Goal: Task Accomplishment & Management: Complete application form

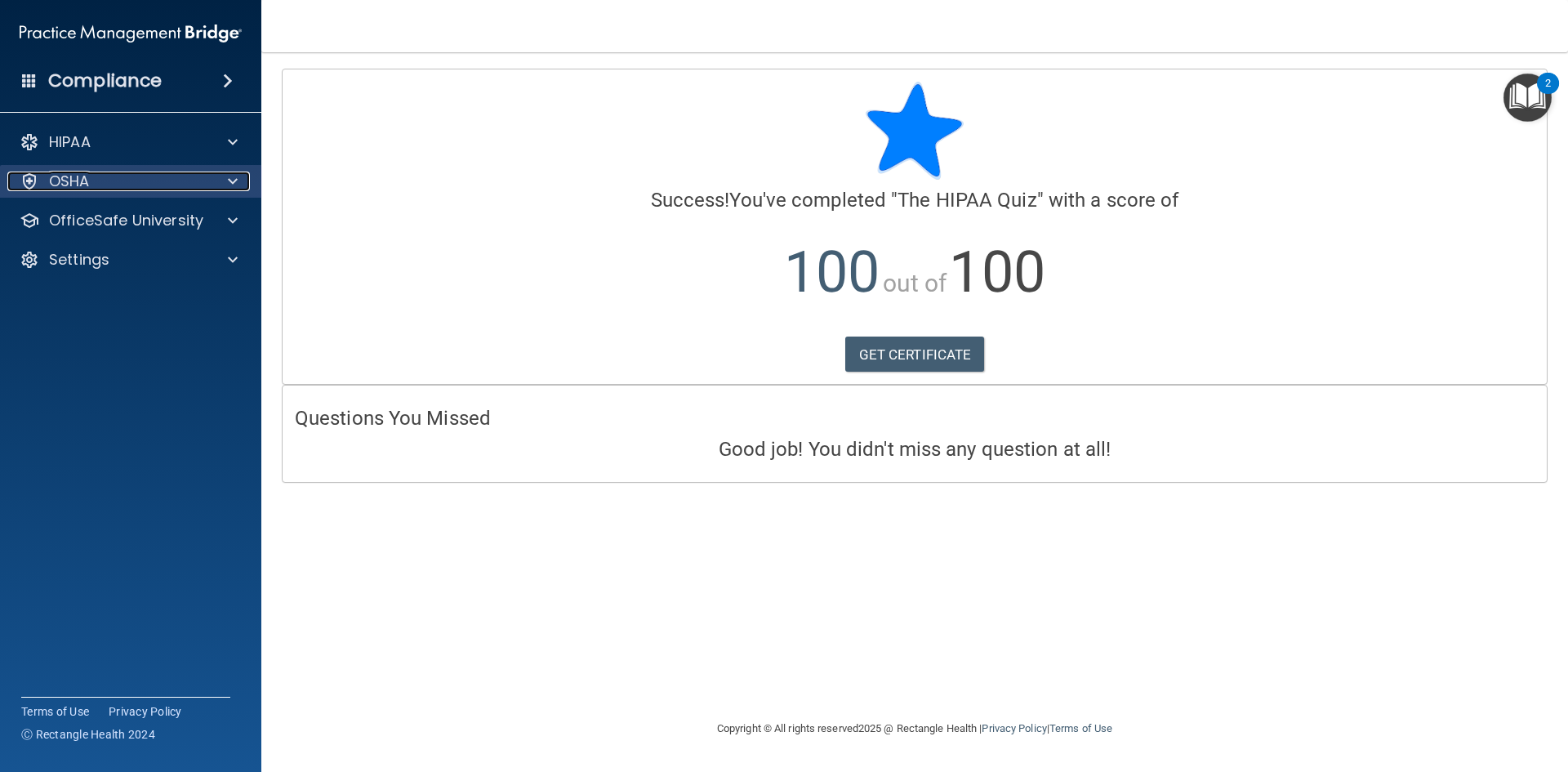
click at [195, 173] on div "OSHA" at bounding box center [109, 181] width 203 height 20
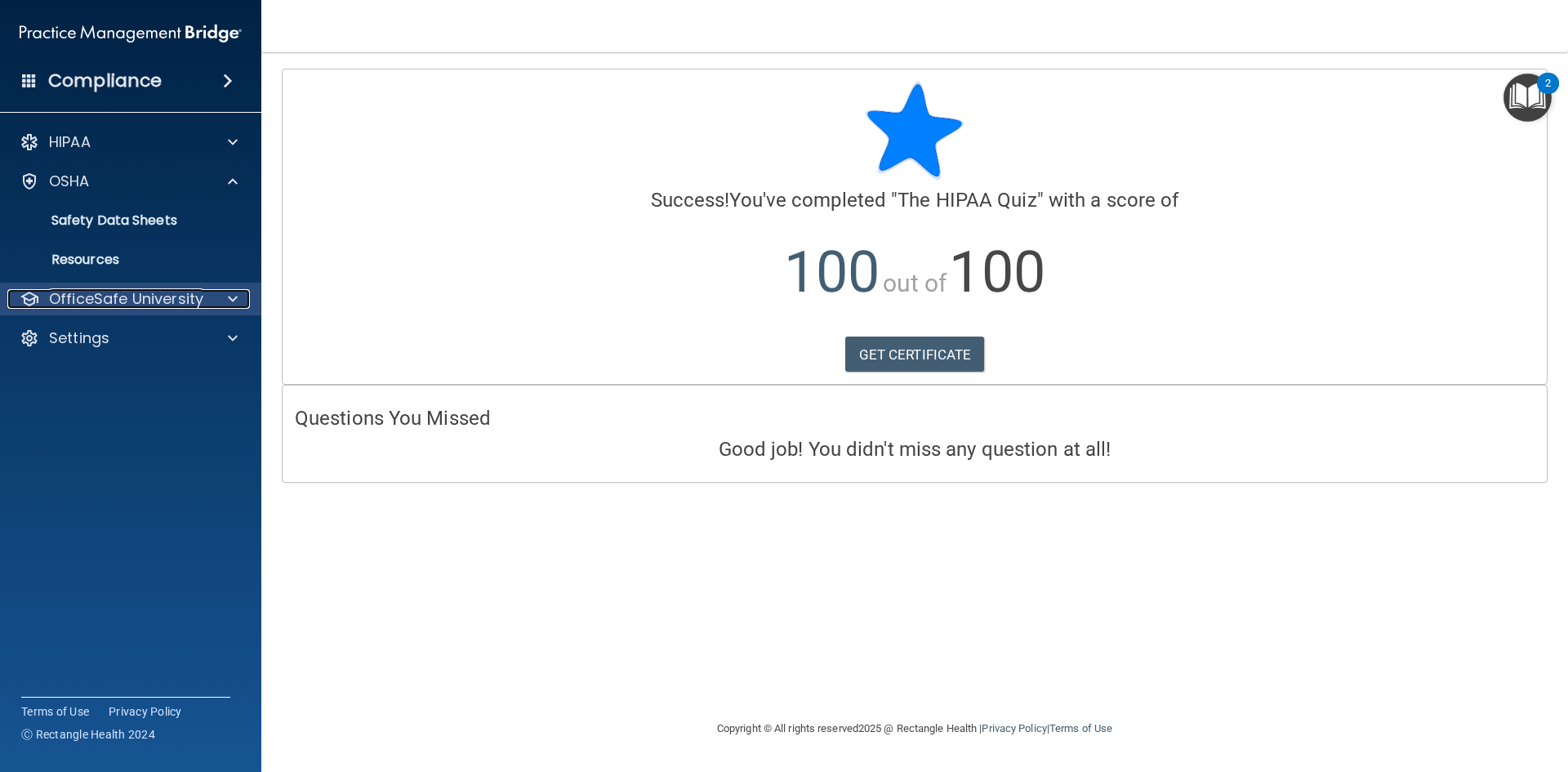
click at [211, 303] on div at bounding box center [230, 299] width 40 height 20
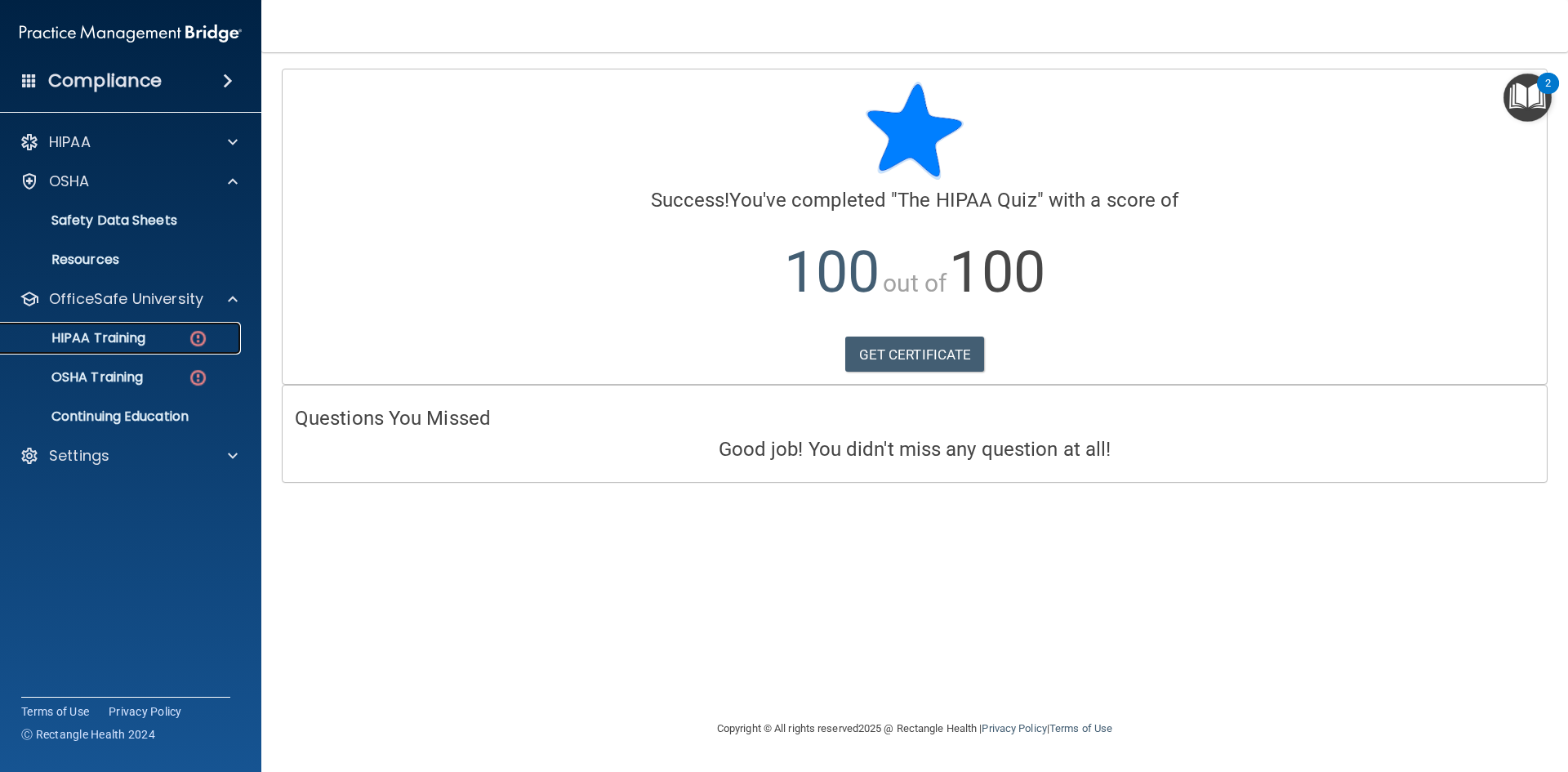
click at [156, 340] on div "HIPAA Training" at bounding box center [122, 338] width 223 height 16
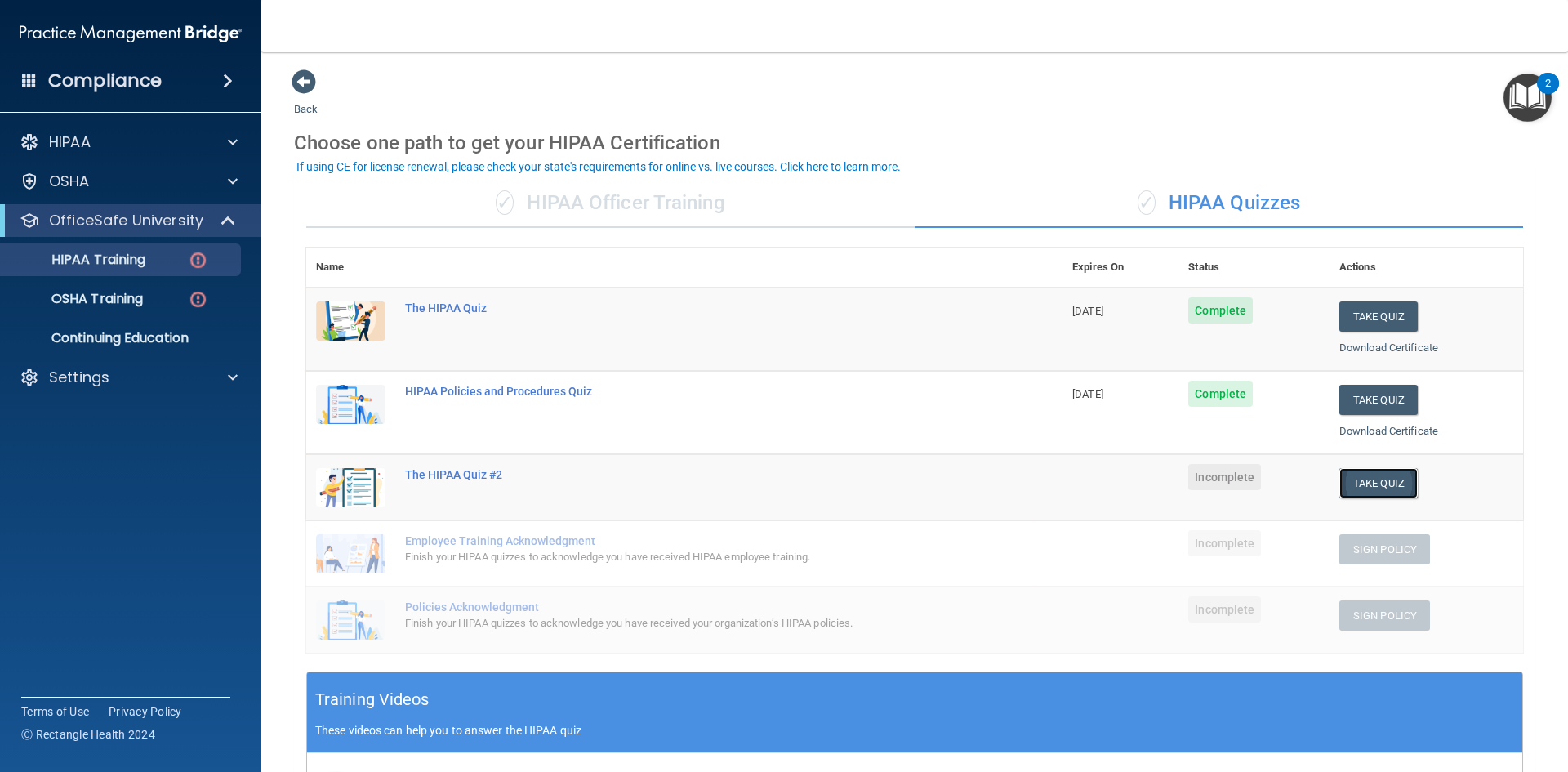
click at [1366, 482] on button "Take Quiz" at bounding box center [1378, 483] width 78 height 31
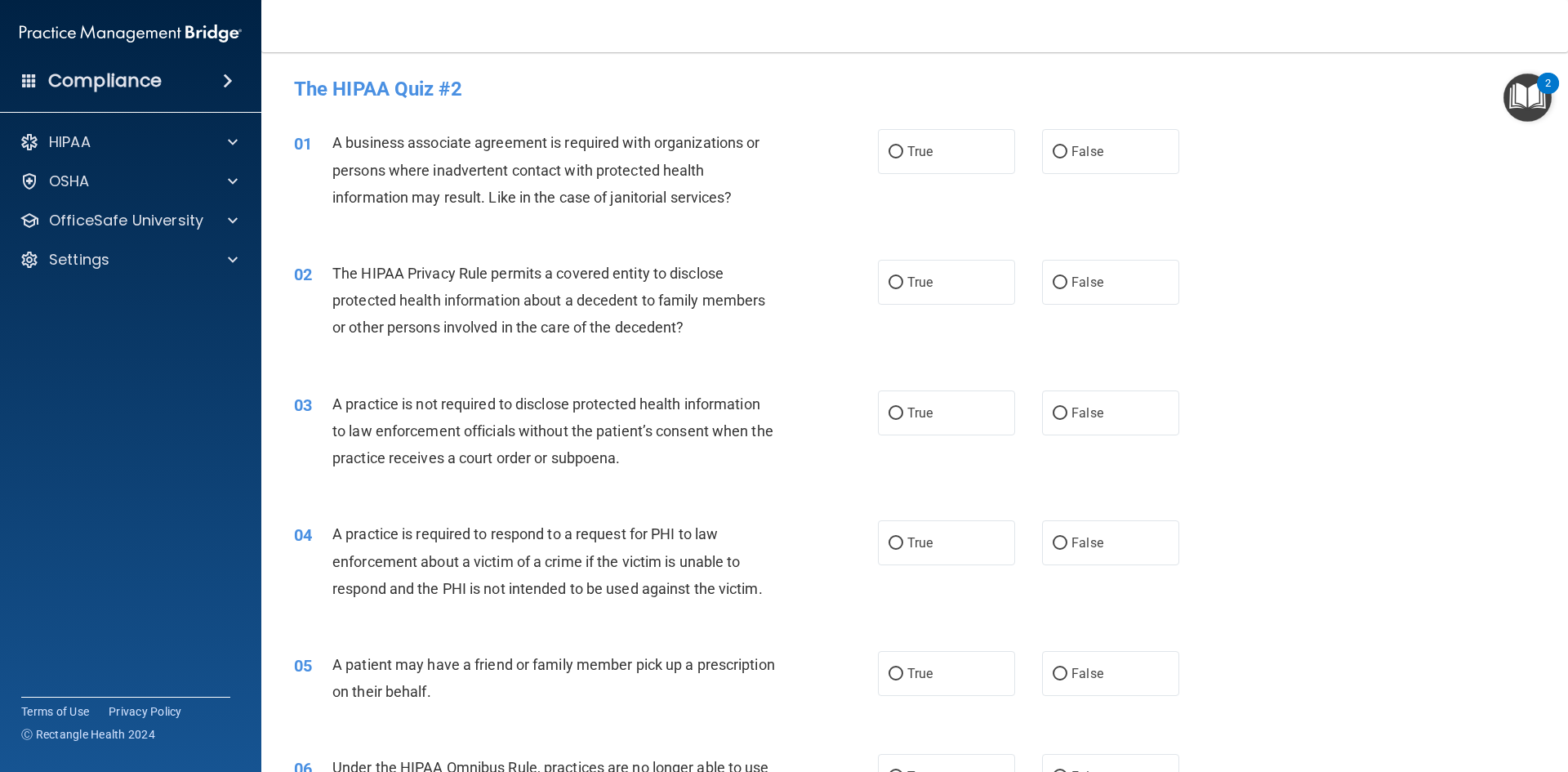
click at [185, 203] on div "HIPAA Documents and Policies Report an Incident Business Associates Emergency P…" at bounding box center [131, 204] width 262 height 170
click at [191, 215] on p "OfficeSafe University" at bounding box center [127, 221] width 154 height 20
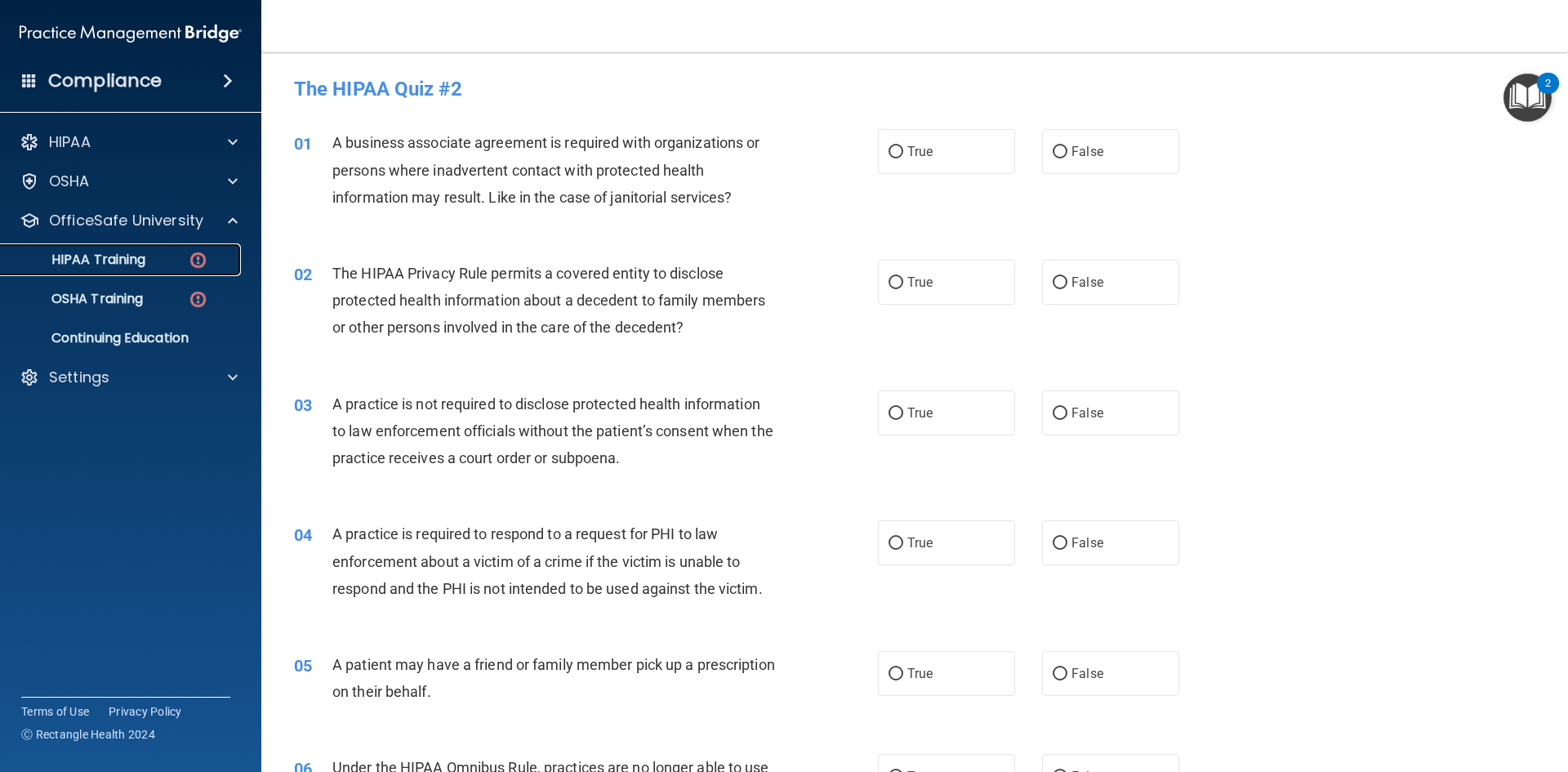
click at [153, 268] on link "HIPAA Training" at bounding box center [112, 259] width 258 height 32
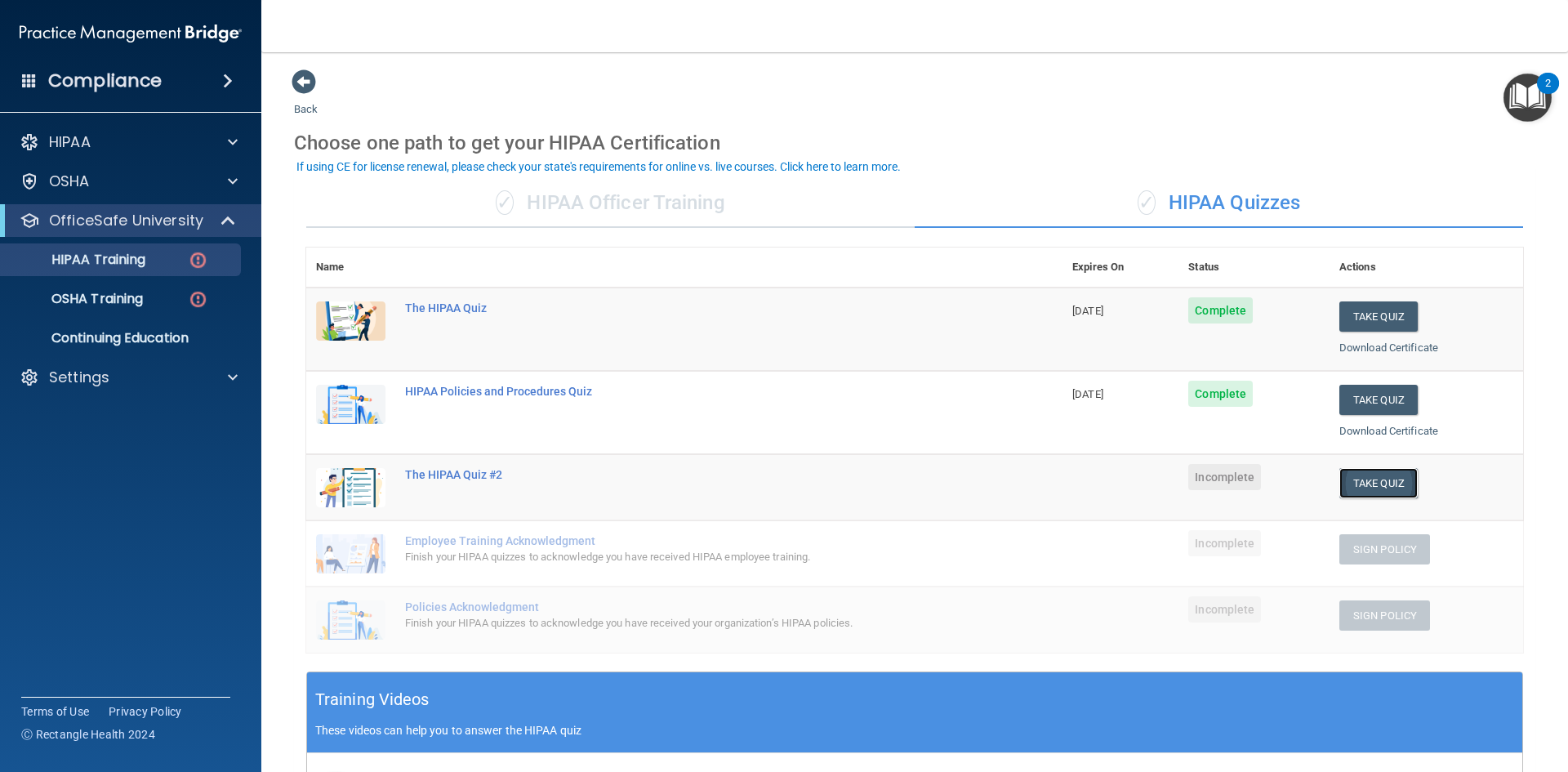
click at [1376, 484] on button "Take Quiz" at bounding box center [1378, 483] width 78 height 31
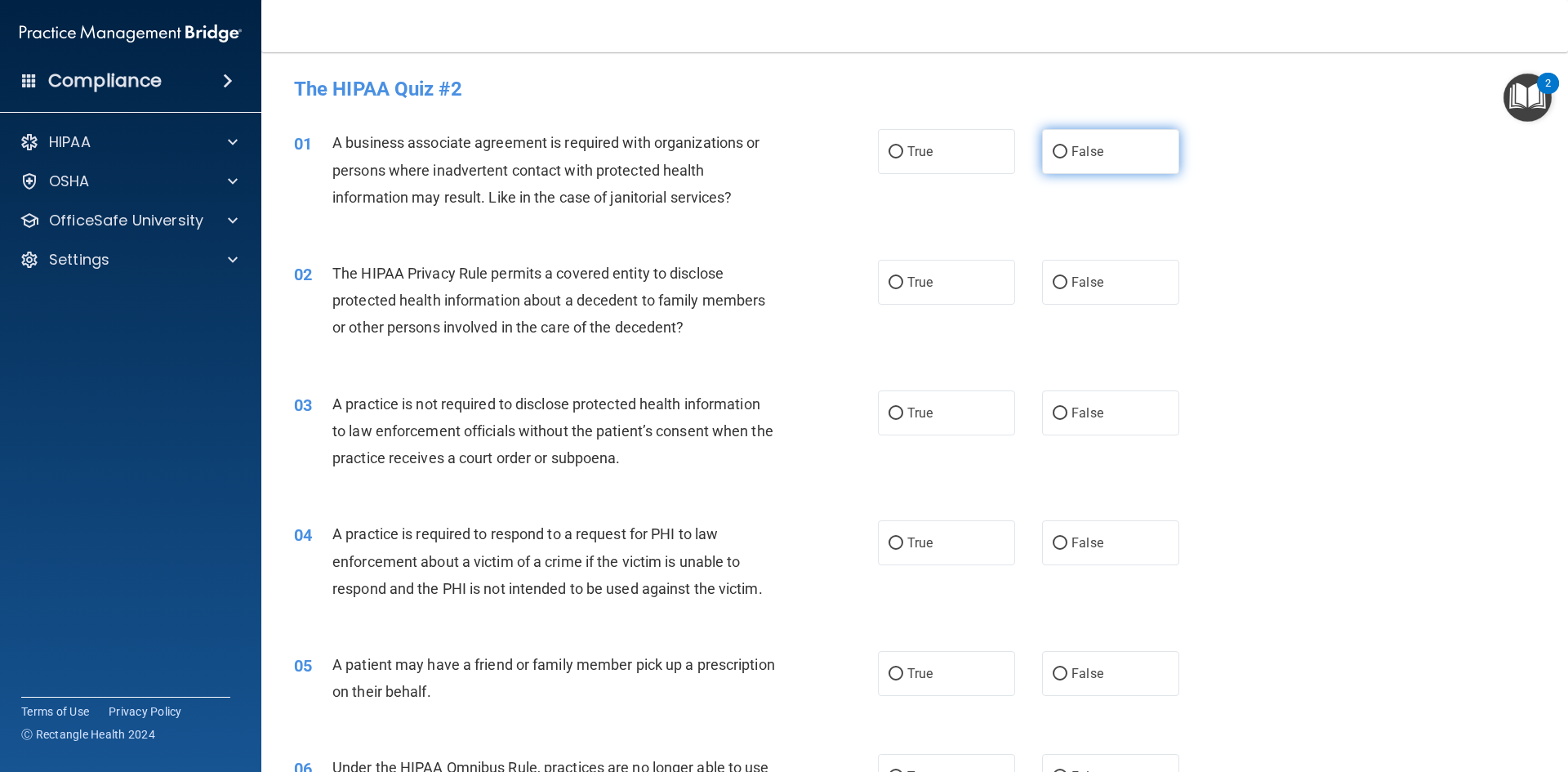
click at [1083, 166] on label "False" at bounding box center [1110, 152] width 137 height 45
click at [1067, 159] on input "False" at bounding box center [1060, 153] width 14 height 13
radio input "true"
drag, startPoint x: 998, startPoint y: 313, endPoint x: 955, endPoint y: 279, distance: 54.8
click at [993, 310] on div "02 The HIPAA Privacy Rule permits a covered entity to disclose protected health…" at bounding box center [915, 305] width 1266 height 131
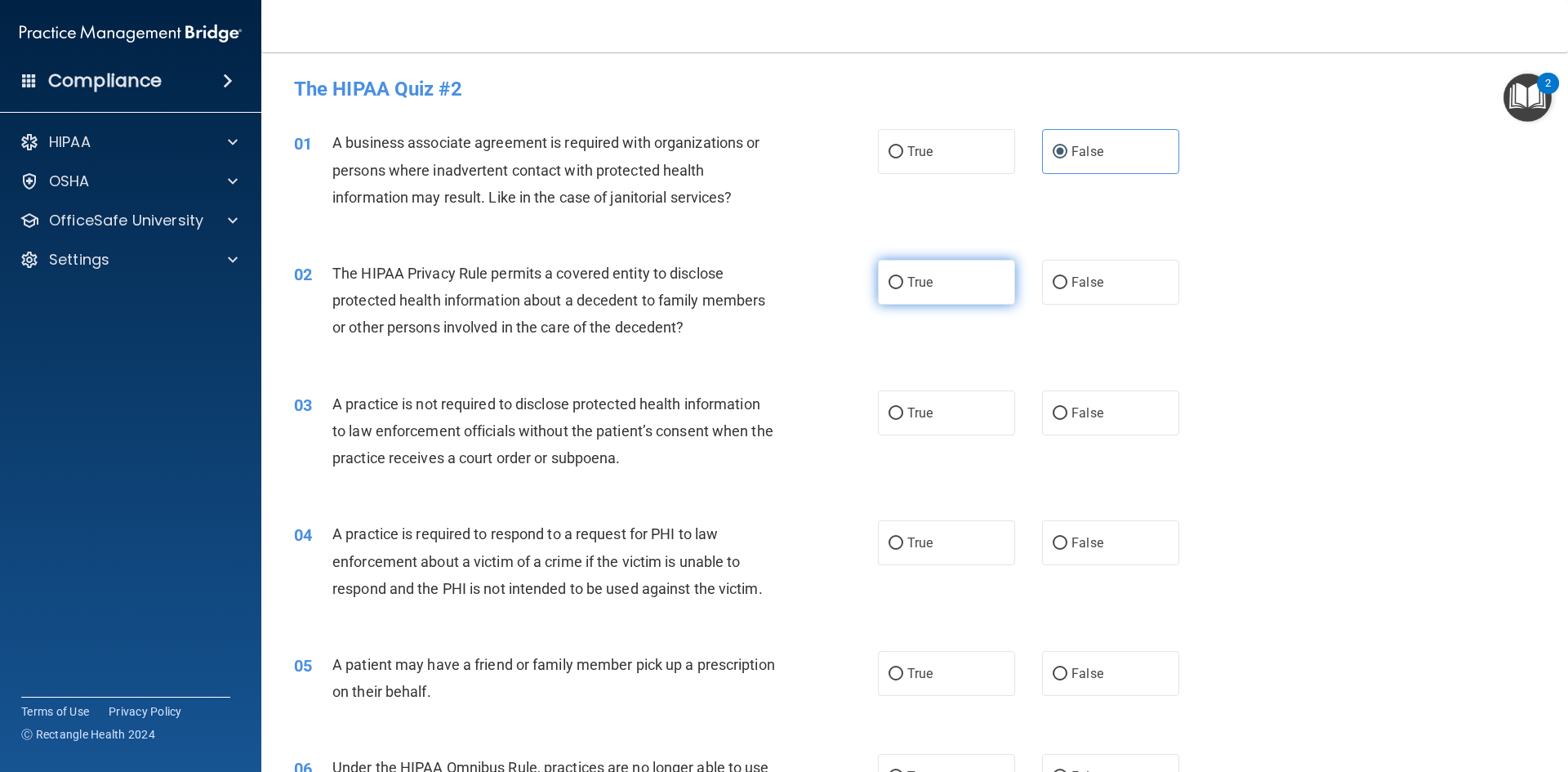
drag, startPoint x: 943, startPoint y: 280, endPoint x: 949, endPoint y: 287, distance: 9.2
click at [942, 280] on label "True" at bounding box center [946, 282] width 137 height 45
click at [903, 280] on input "True" at bounding box center [896, 283] width 14 height 13
radio input "true"
click at [1147, 430] on label "False" at bounding box center [1110, 413] width 137 height 45
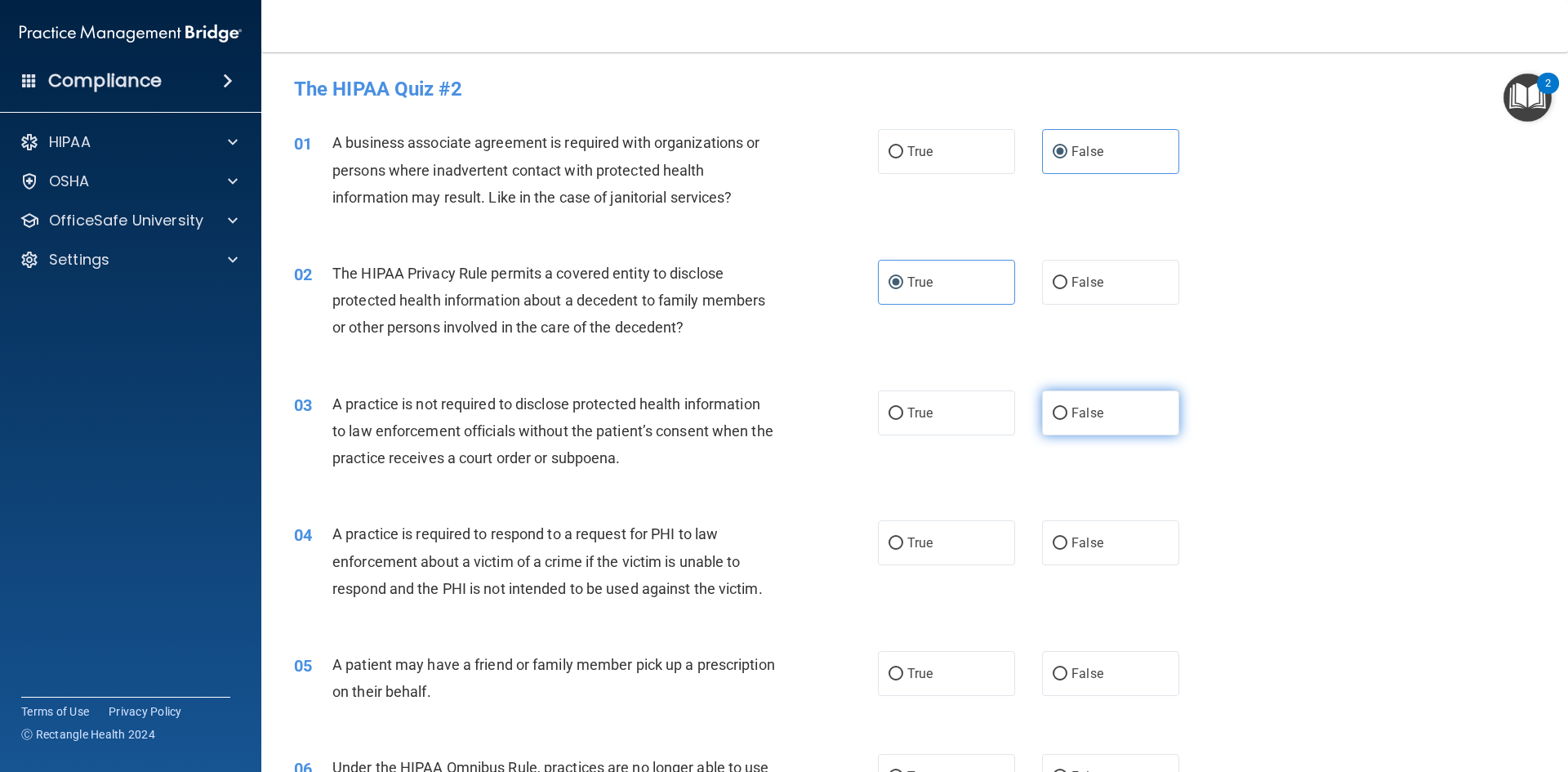
click at [1067, 420] on input "False" at bounding box center [1060, 414] width 14 height 13
radio input "true"
click at [950, 554] on label "True" at bounding box center [946, 543] width 137 height 45
click at [903, 549] on input "True" at bounding box center [896, 544] width 14 height 13
radio input "true"
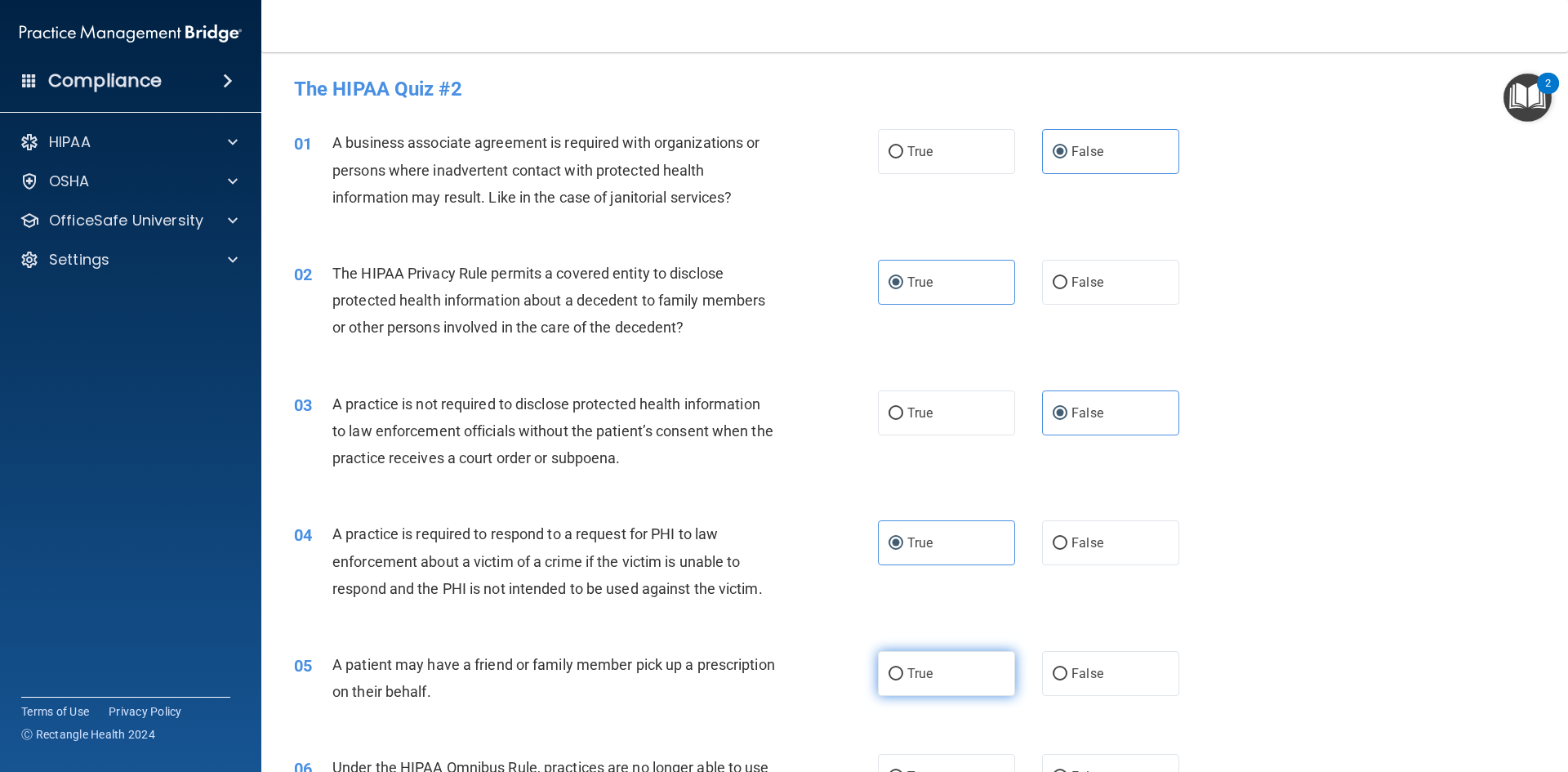
click at [942, 662] on label "True" at bounding box center [946, 673] width 137 height 45
click at [903, 668] on input "True" at bounding box center [896, 674] width 14 height 13
radio input "true"
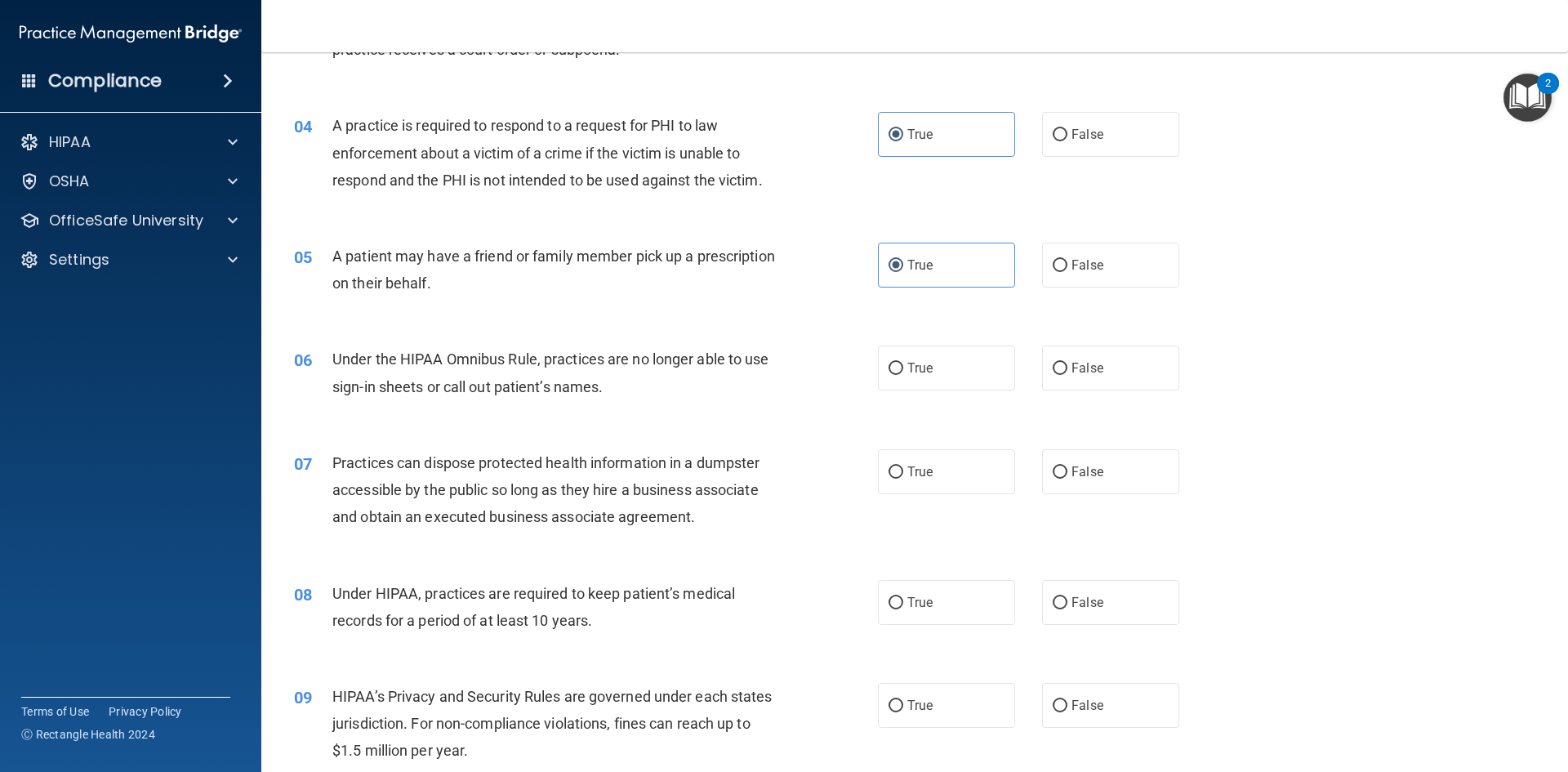
scroll to position [572, 0]
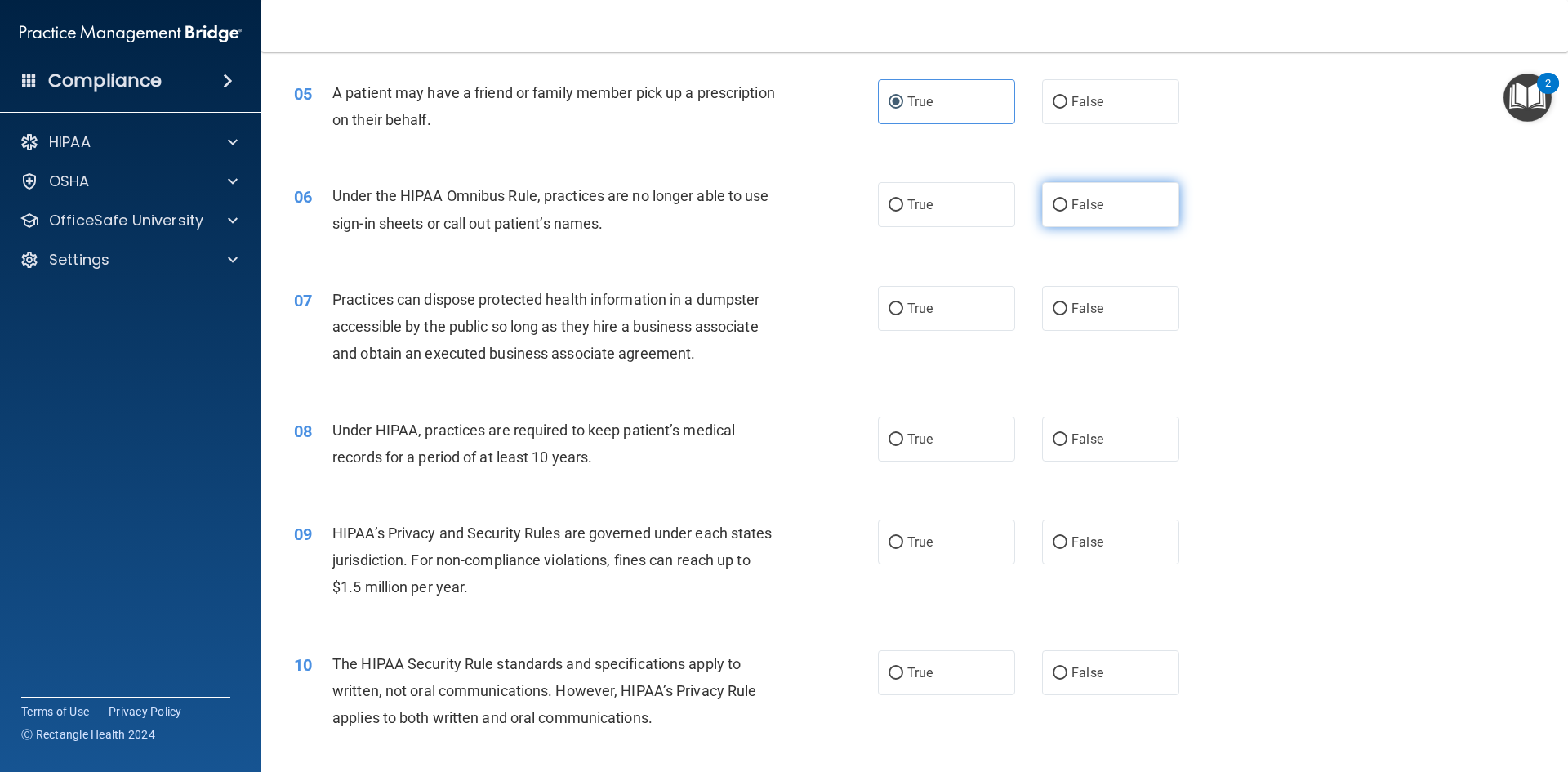
click at [1122, 195] on label "False" at bounding box center [1110, 205] width 137 height 45
click at [1067, 199] on input "False" at bounding box center [1060, 206] width 14 height 13
radio input "true"
click at [955, 321] on label "True" at bounding box center [946, 308] width 137 height 45
click at [903, 315] on input "True" at bounding box center [896, 310] width 14 height 13
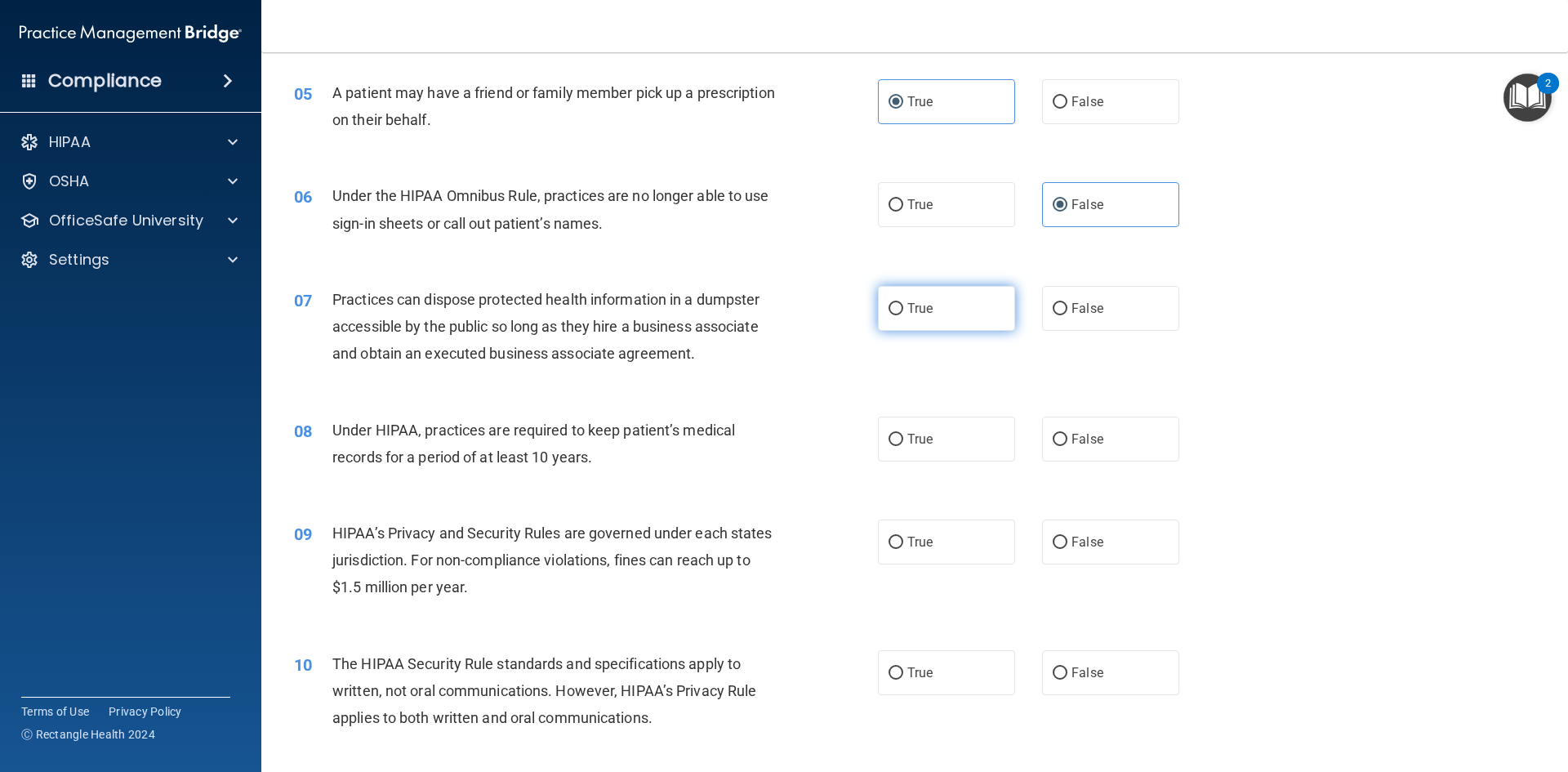
radio input "true"
click at [1118, 450] on label "False" at bounding box center [1110, 439] width 137 height 45
click at [1067, 446] on input "False" at bounding box center [1060, 440] width 14 height 13
radio input "true"
click at [1093, 517] on div "09 HIPAA’s Privacy and Security Rules are governed under each states jurisdicti…" at bounding box center [915, 565] width 1266 height 131
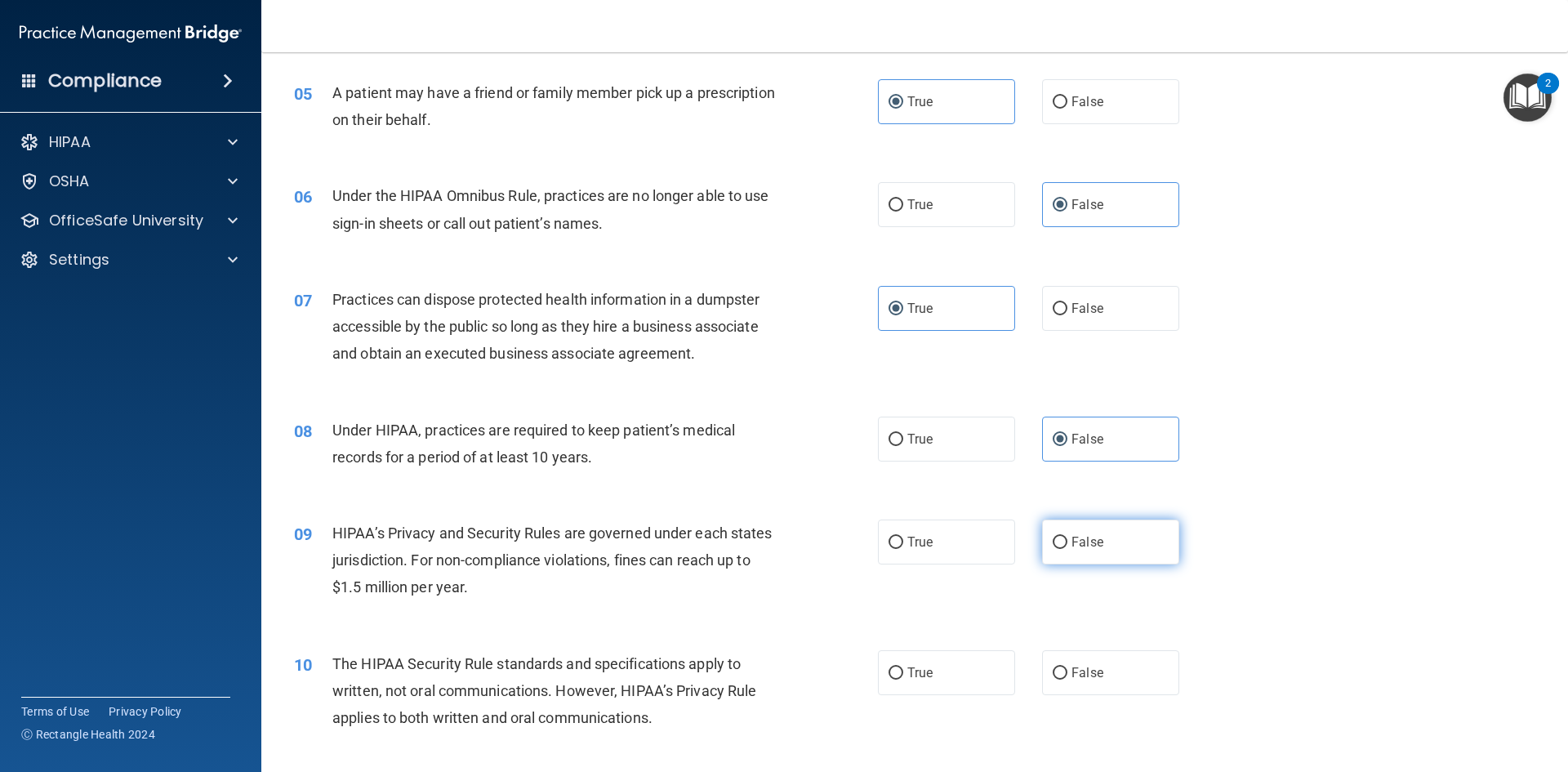
click at [1090, 536] on span "False" at bounding box center [1087, 541] width 31 height 15
click at [1067, 537] on input "False" at bounding box center [1060, 543] width 14 height 13
radio input "true"
click at [913, 672] on span "True" at bounding box center [920, 672] width 25 height 15
click at [903, 672] on input "True" at bounding box center [896, 673] width 14 height 13
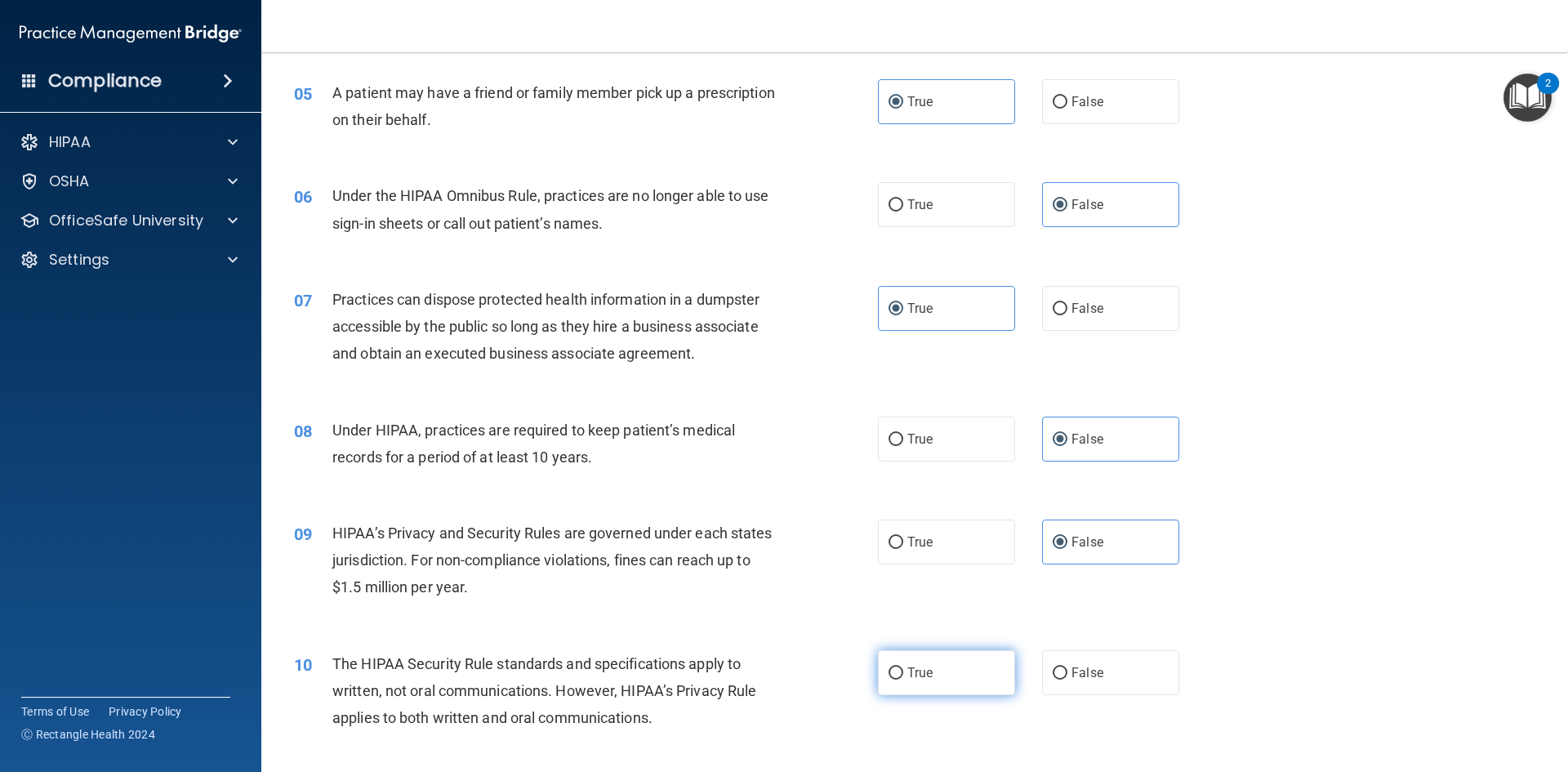
radio input "true"
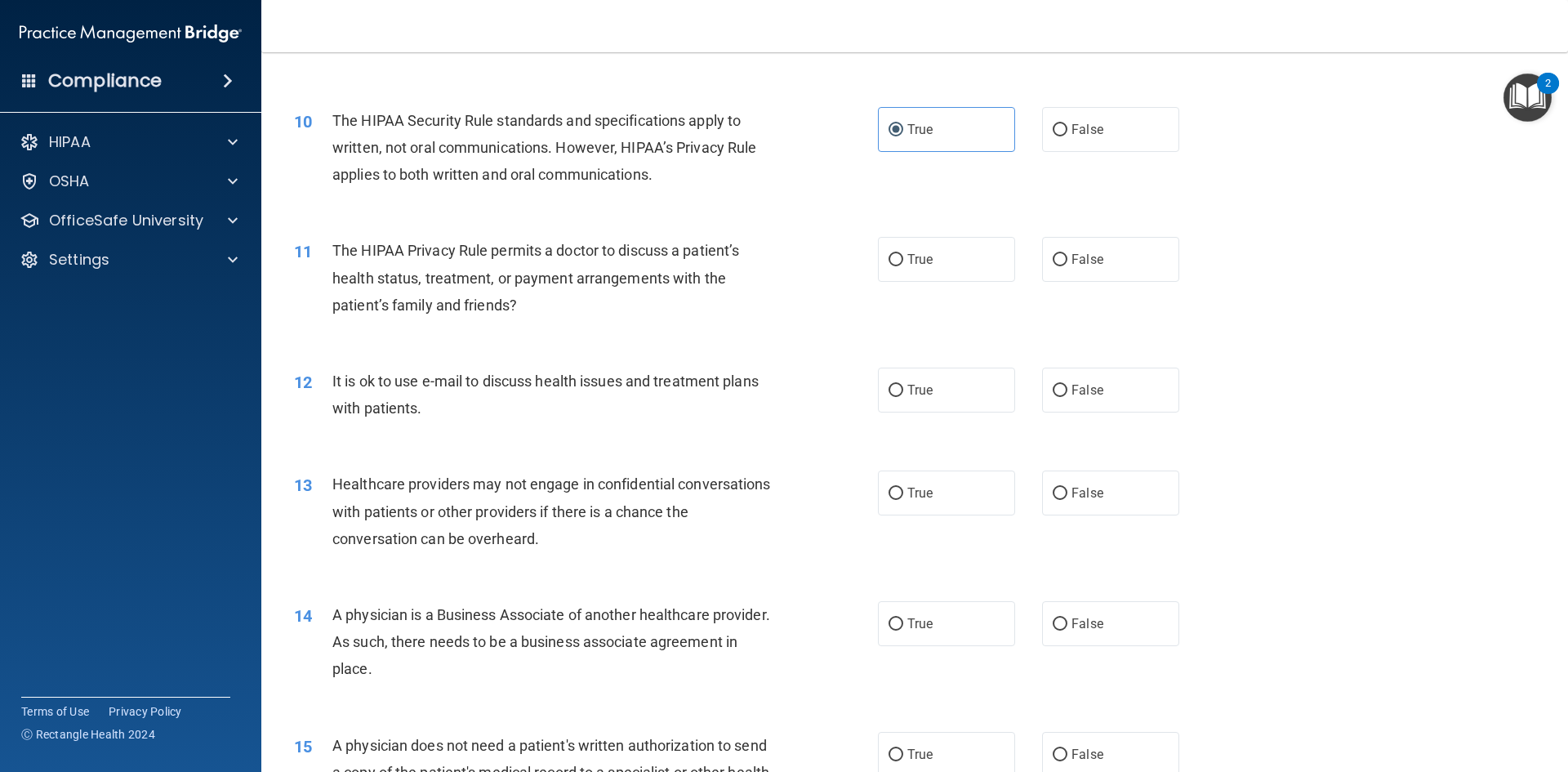
scroll to position [1144, 0]
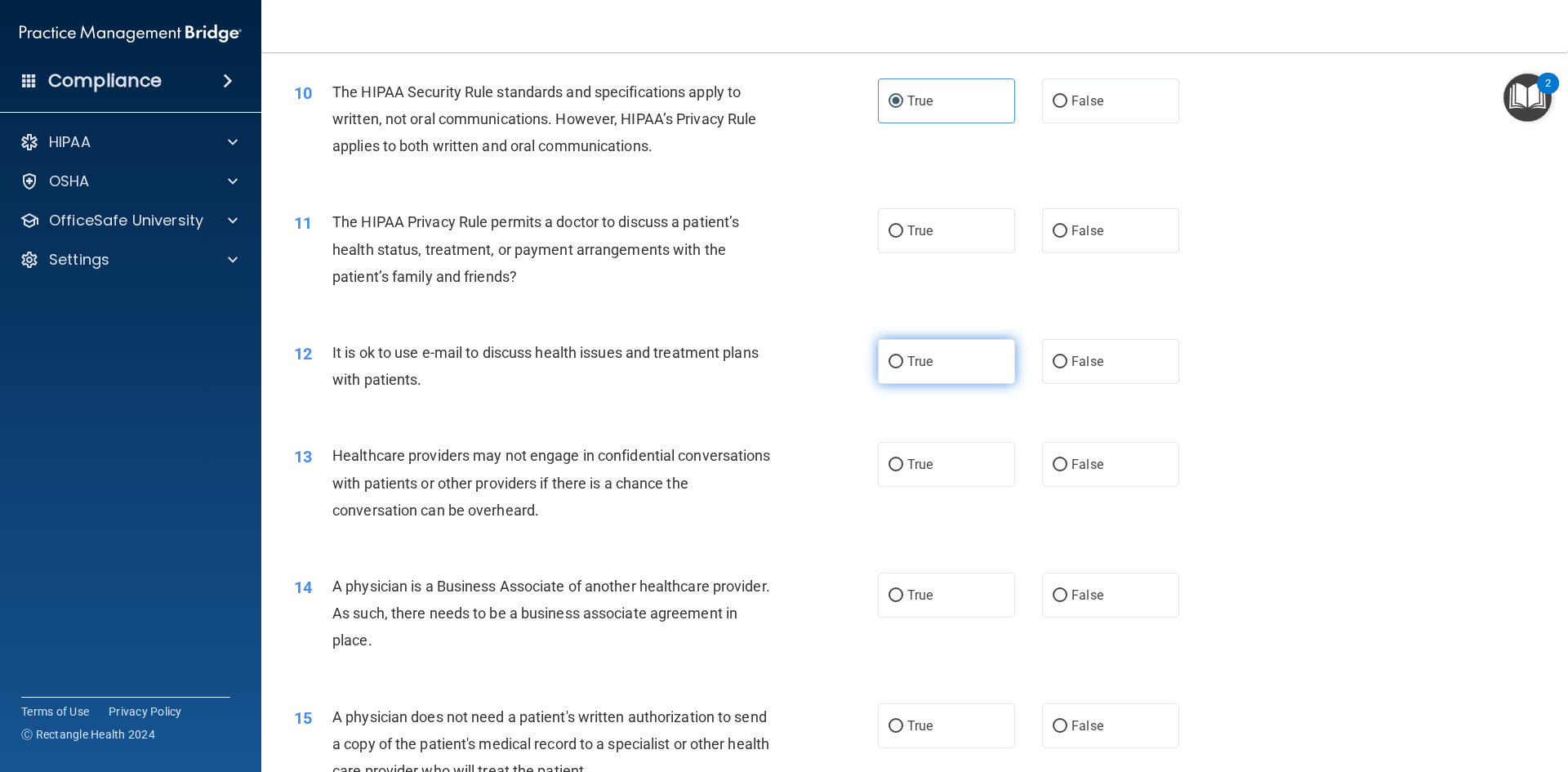
click at [916, 358] on span "True" at bounding box center [920, 361] width 25 height 15
click at [903, 358] on input "True" at bounding box center [896, 363] width 14 height 13
radio input "true"
click at [900, 467] on label "True" at bounding box center [946, 464] width 137 height 45
click at [900, 467] on input "True" at bounding box center [896, 465] width 14 height 13
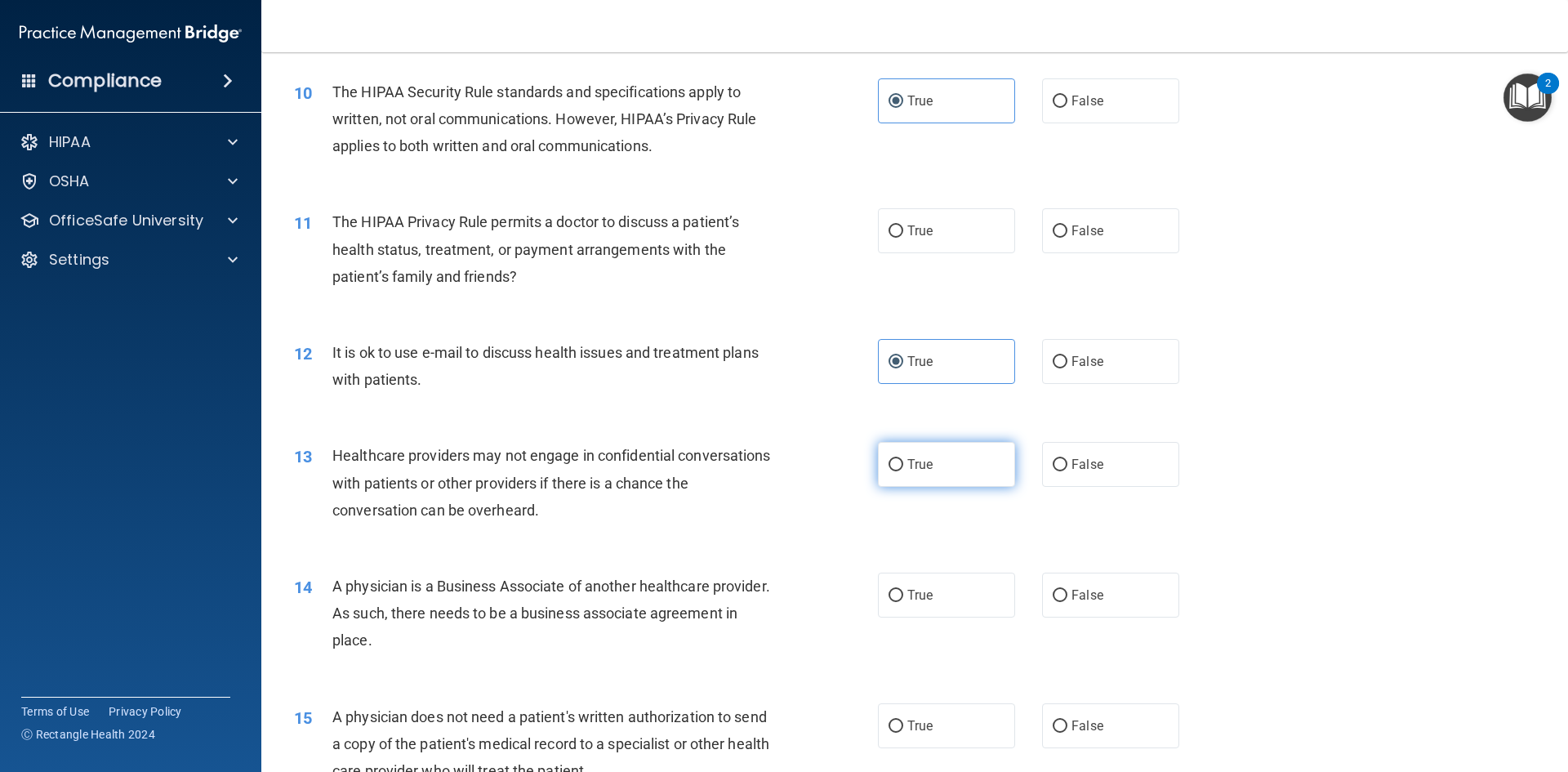
radio input "true"
click at [1117, 474] on label "False" at bounding box center [1110, 464] width 137 height 45
click at [1067, 471] on input "False" at bounding box center [1060, 465] width 14 height 13
radio input "true"
radio input "false"
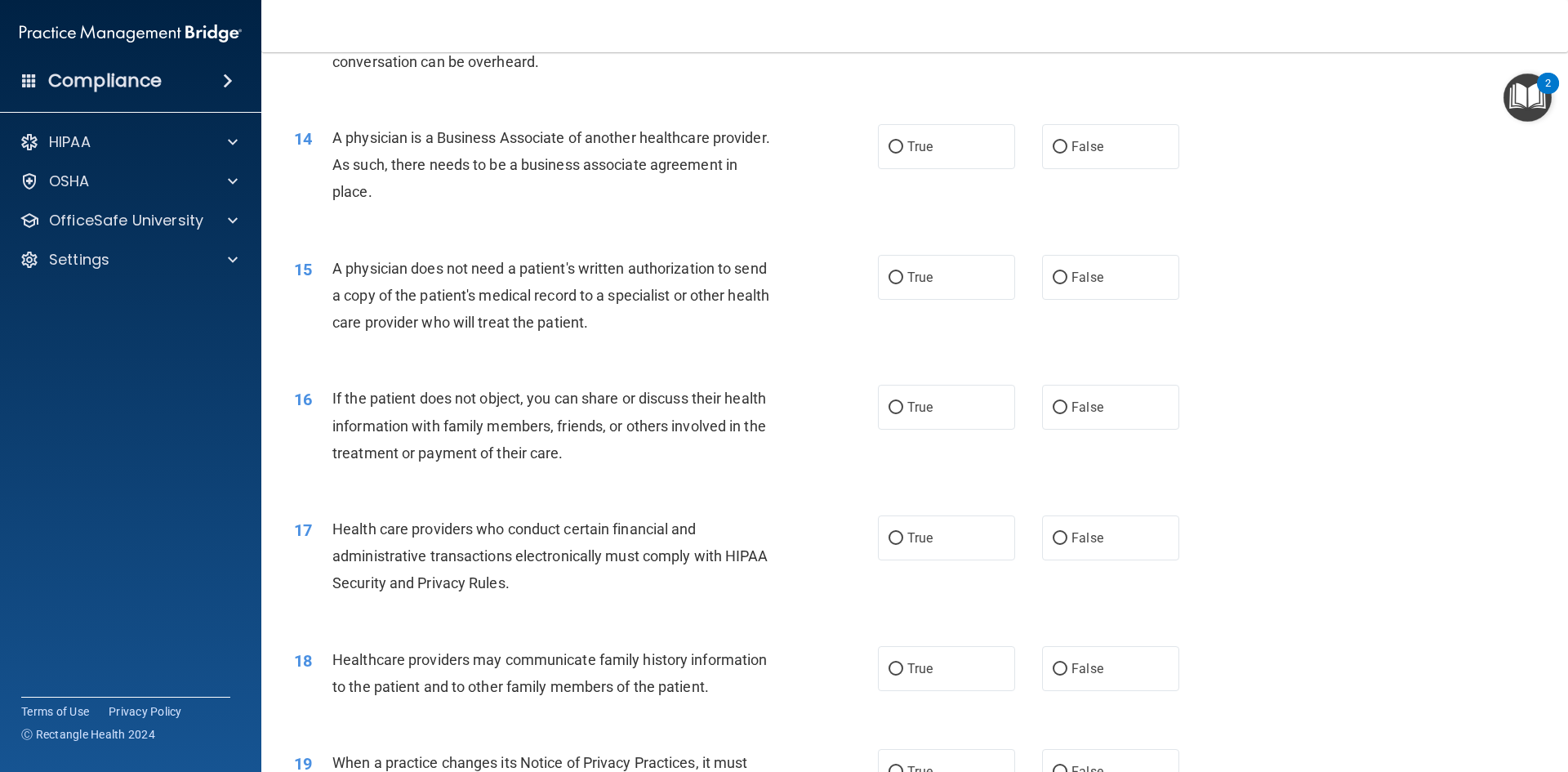
scroll to position [1552, 0]
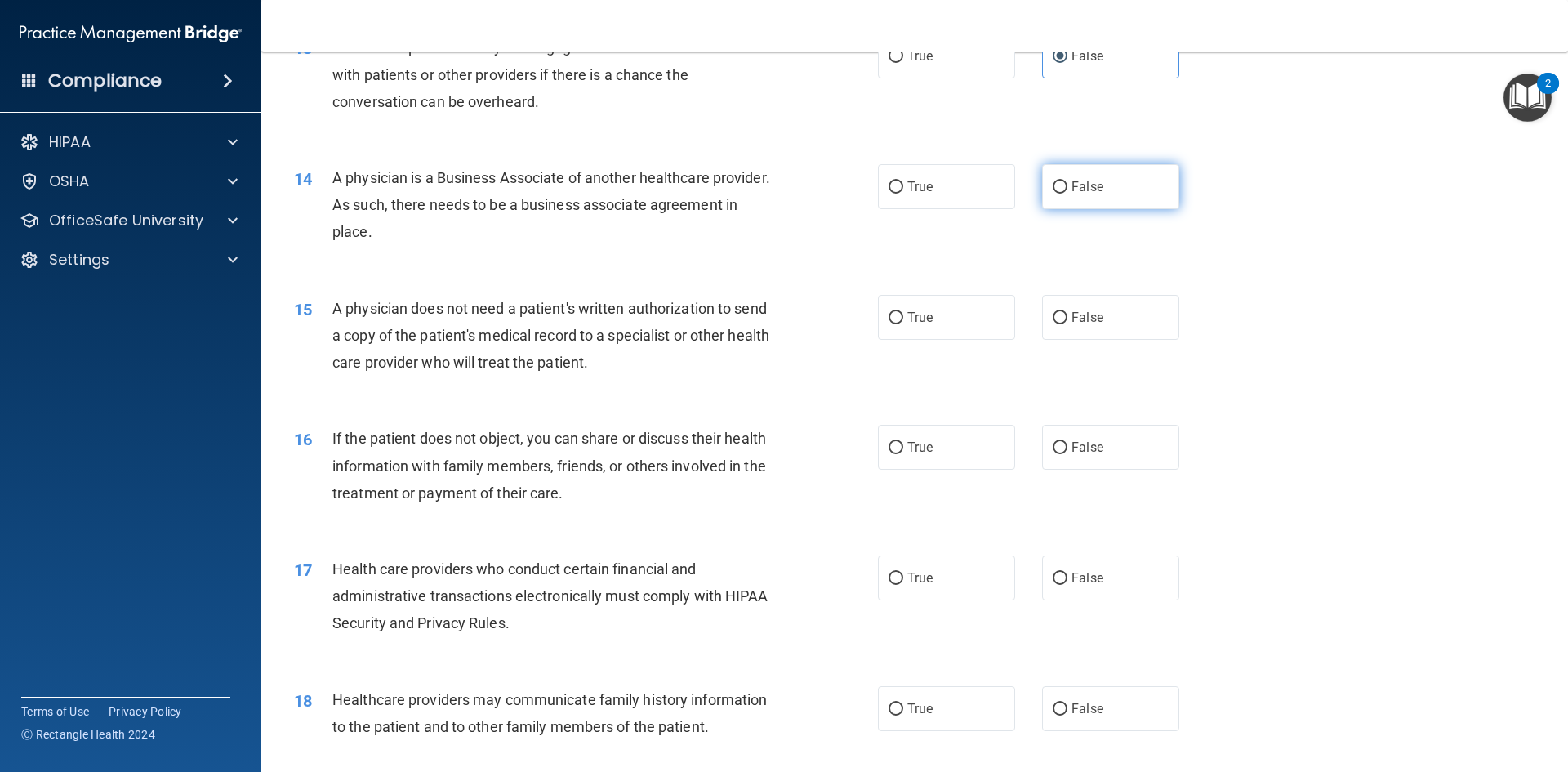
click at [1072, 189] on span "False" at bounding box center [1087, 186] width 31 height 15
click at [1067, 189] on input "False" at bounding box center [1060, 188] width 14 height 13
radio input "true"
click at [944, 314] on label "True" at bounding box center [946, 317] width 137 height 45
click at [903, 314] on input "True" at bounding box center [896, 319] width 14 height 13
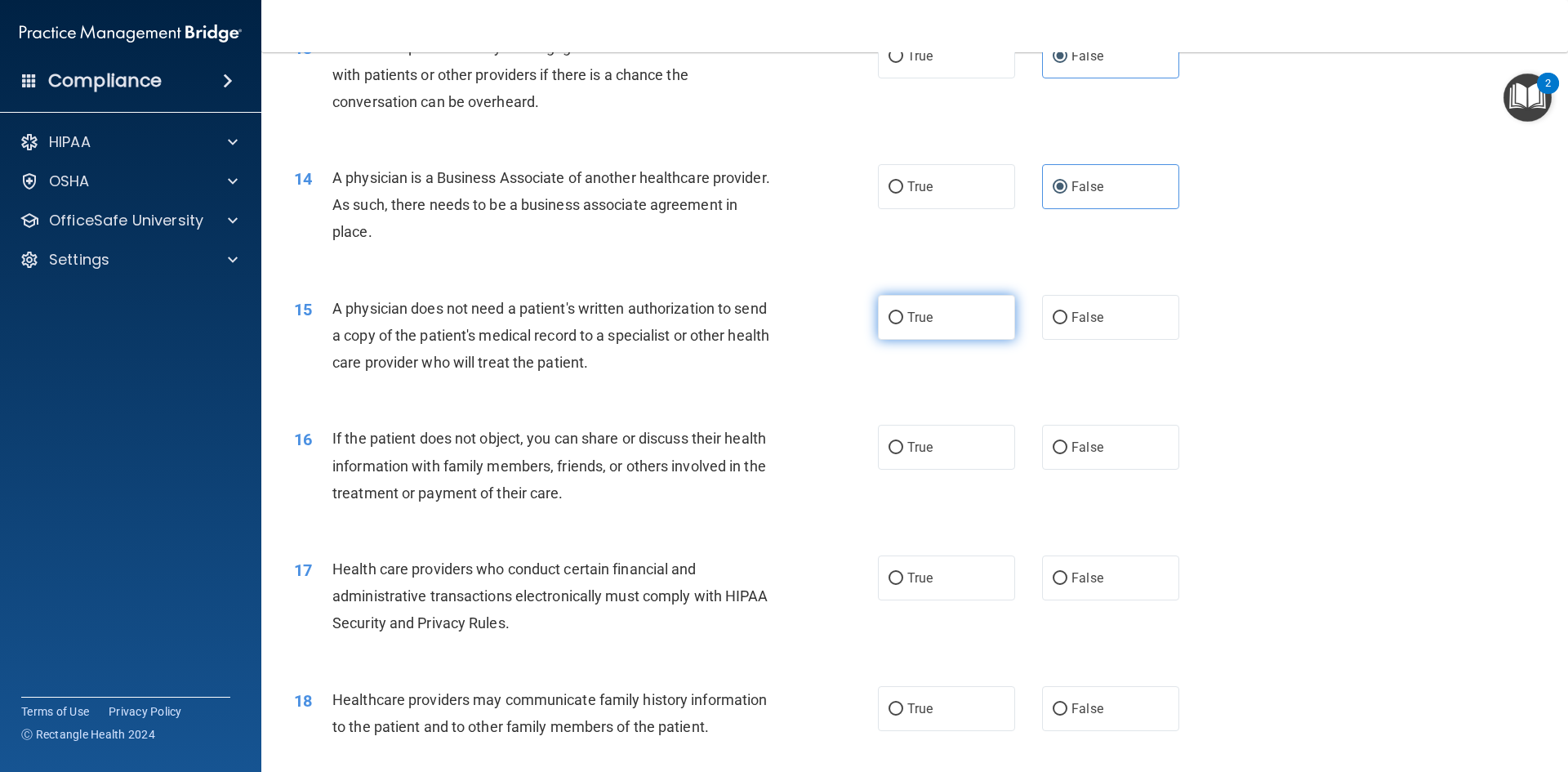
radio input "true"
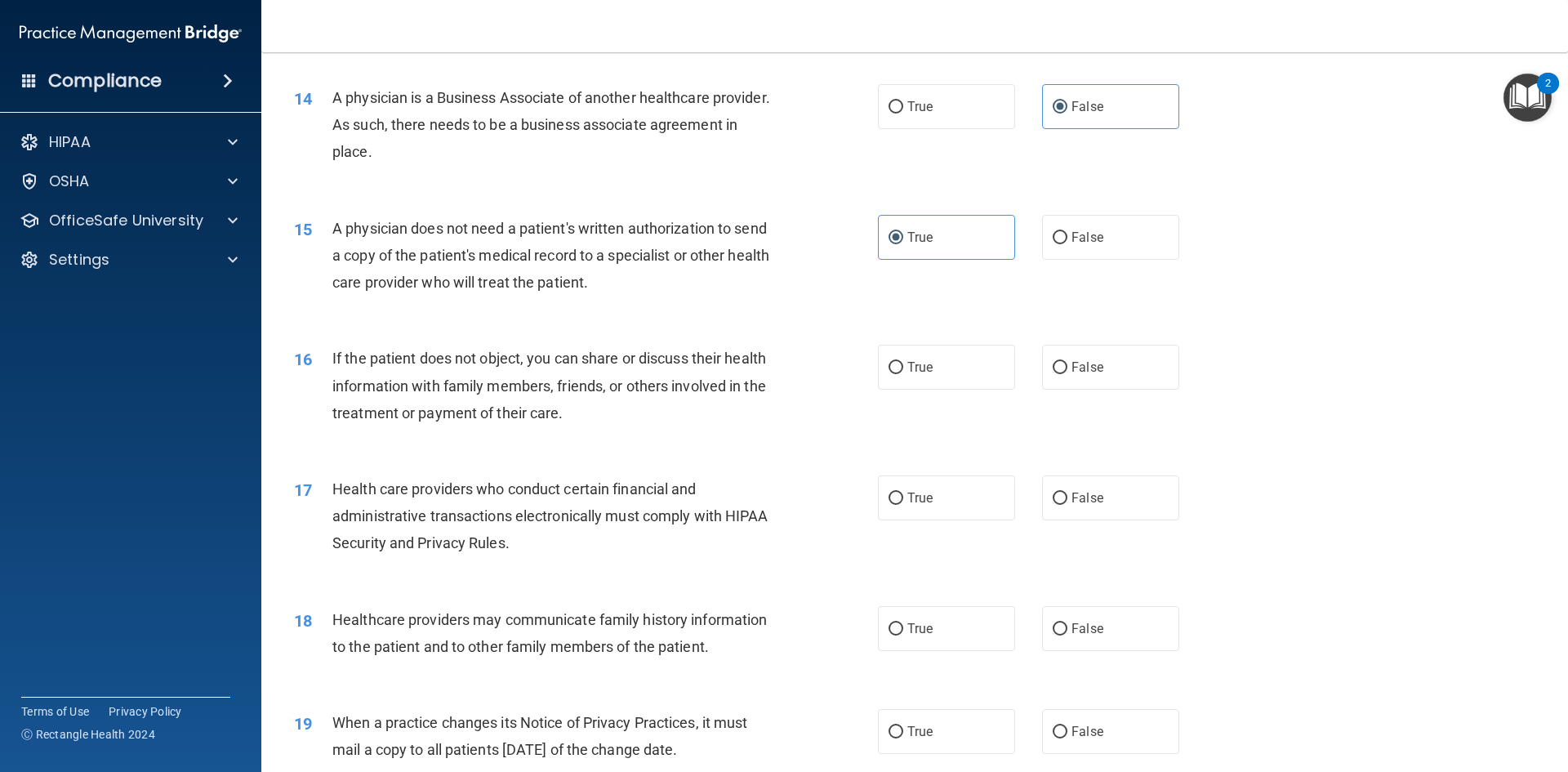
scroll to position [1470, 0]
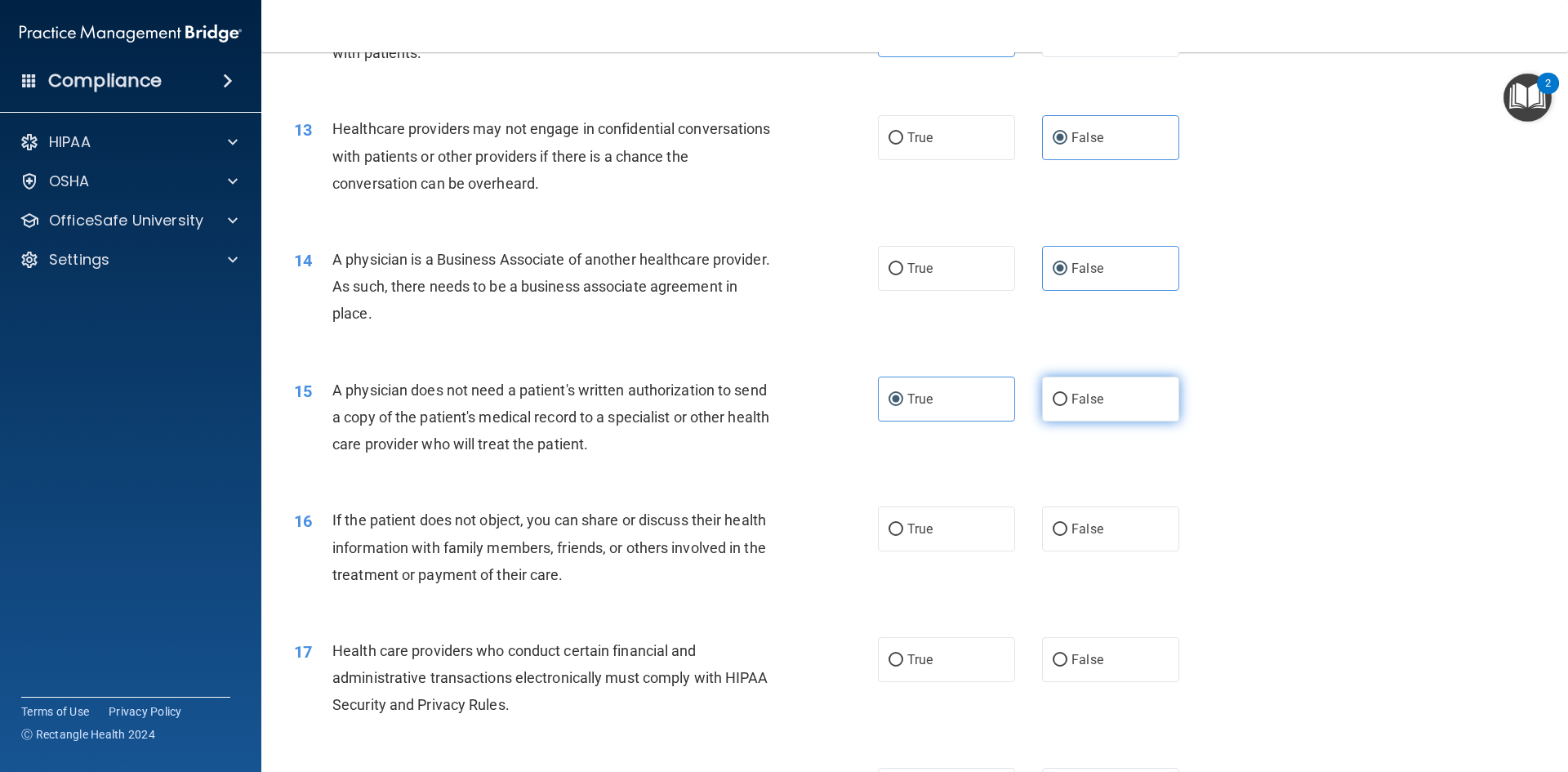
click at [1103, 417] on label "False" at bounding box center [1110, 399] width 137 height 45
click at [1067, 406] on input "False" at bounding box center [1060, 400] width 14 height 13
radio input "true"
radio input "false"
click at [1103, 399] on label "False" at bounding box center [1110, 399] width 137 height 45
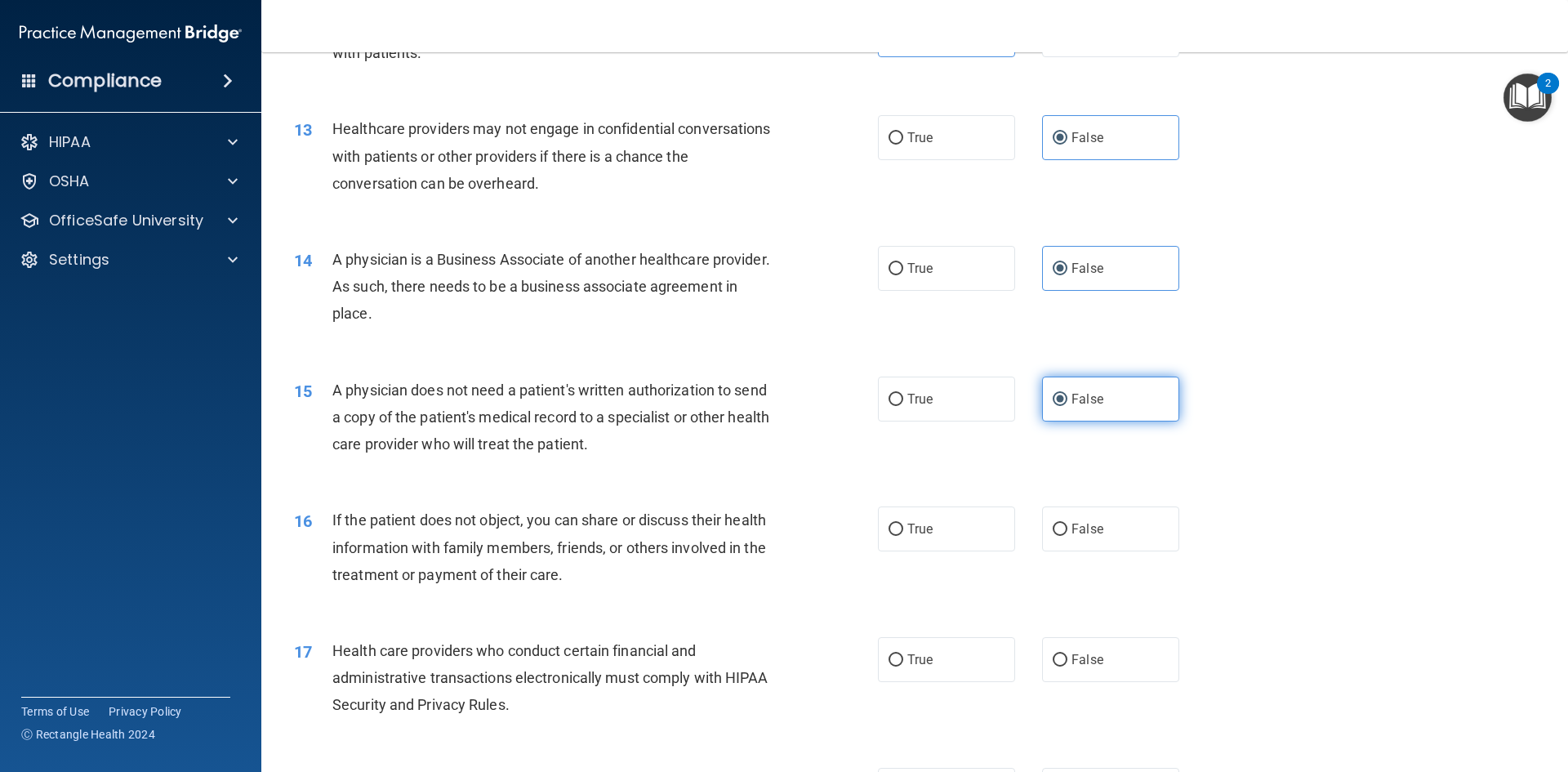
click at [1067, 399] on input "False" at bounding box center [1060, 400] width 14 height 13
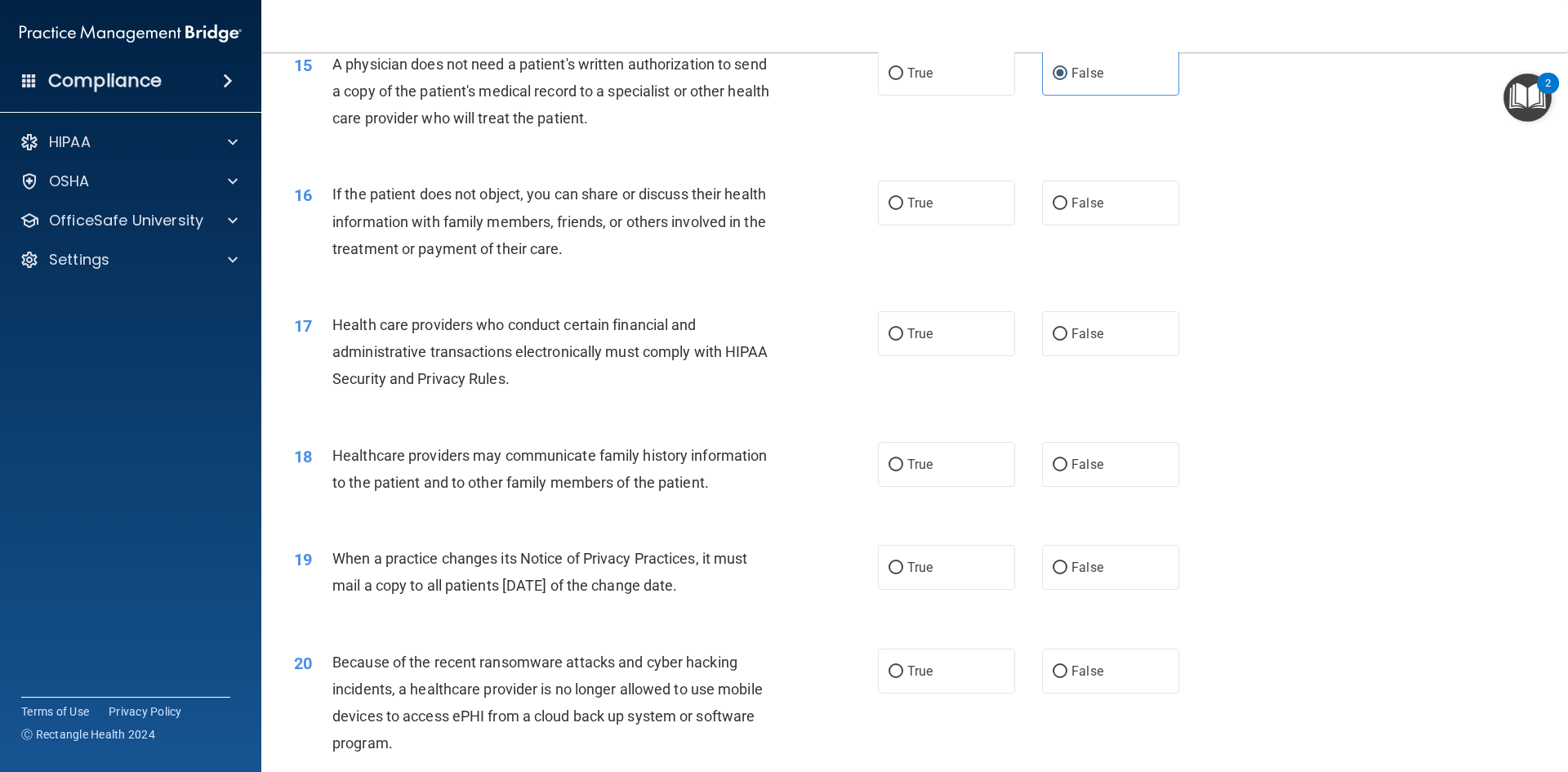
scroll to position [1797, 0]
click at [905, 190] on label "True" at bounding box center [946, 202] width 137 height 45
click at [903, 197] on input "True" at bounding box center [896, 203] width 14 height 13
radio input "true"
click at [1072, 333] on span "False" at bounding box center [1087, 332] width 31 height 15
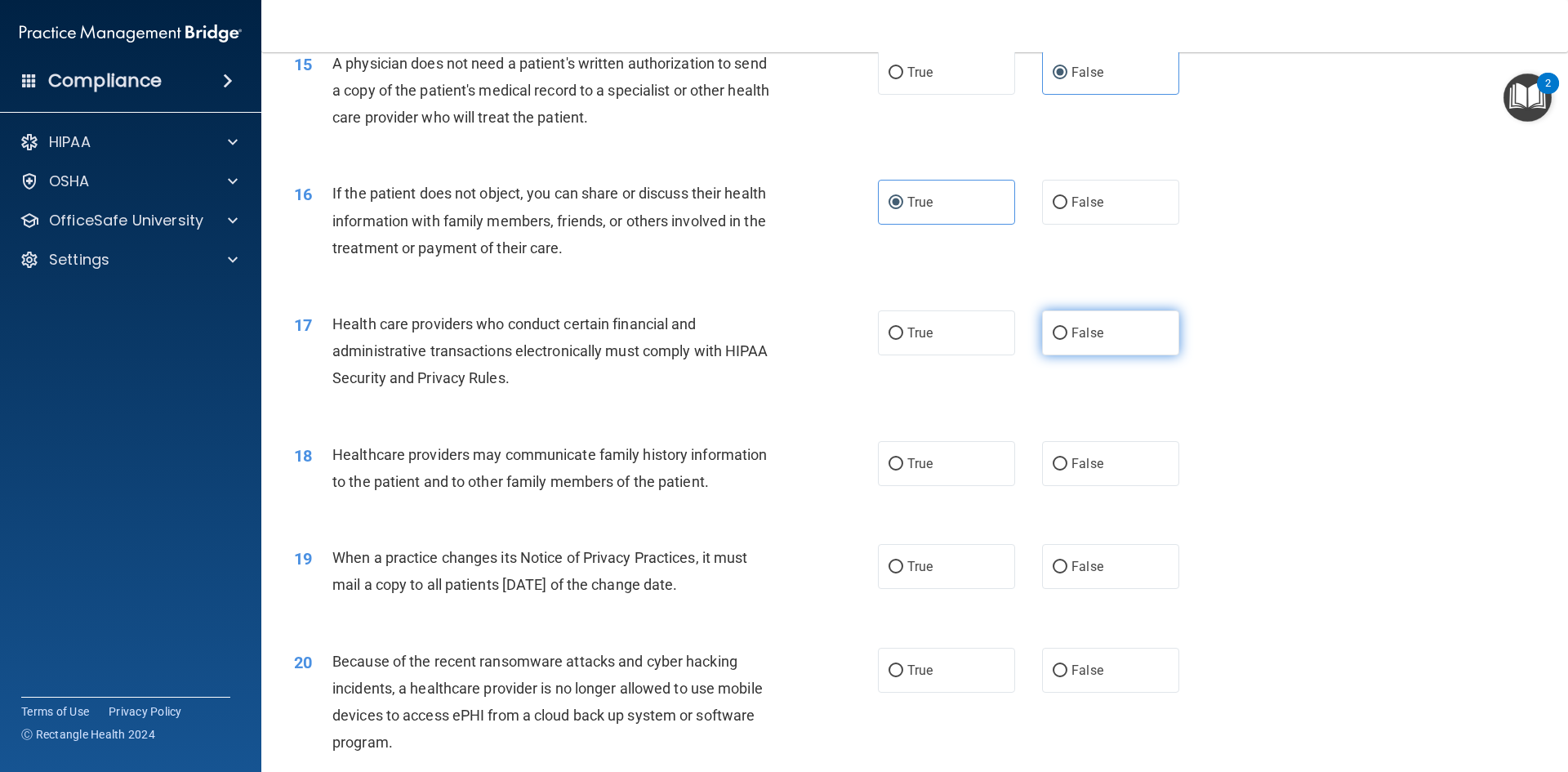
click at [1067, 333] on input "False" at bounding box center [1060, 334] width 14 height 13
radio input "true"
click at [1080, 463] on span "False" at bounding box center [1087, 463] width 31 height 15
click at [1067, 463] on input "False" at bounding box center [1060, 464] width 14 height 13
radio input "true"
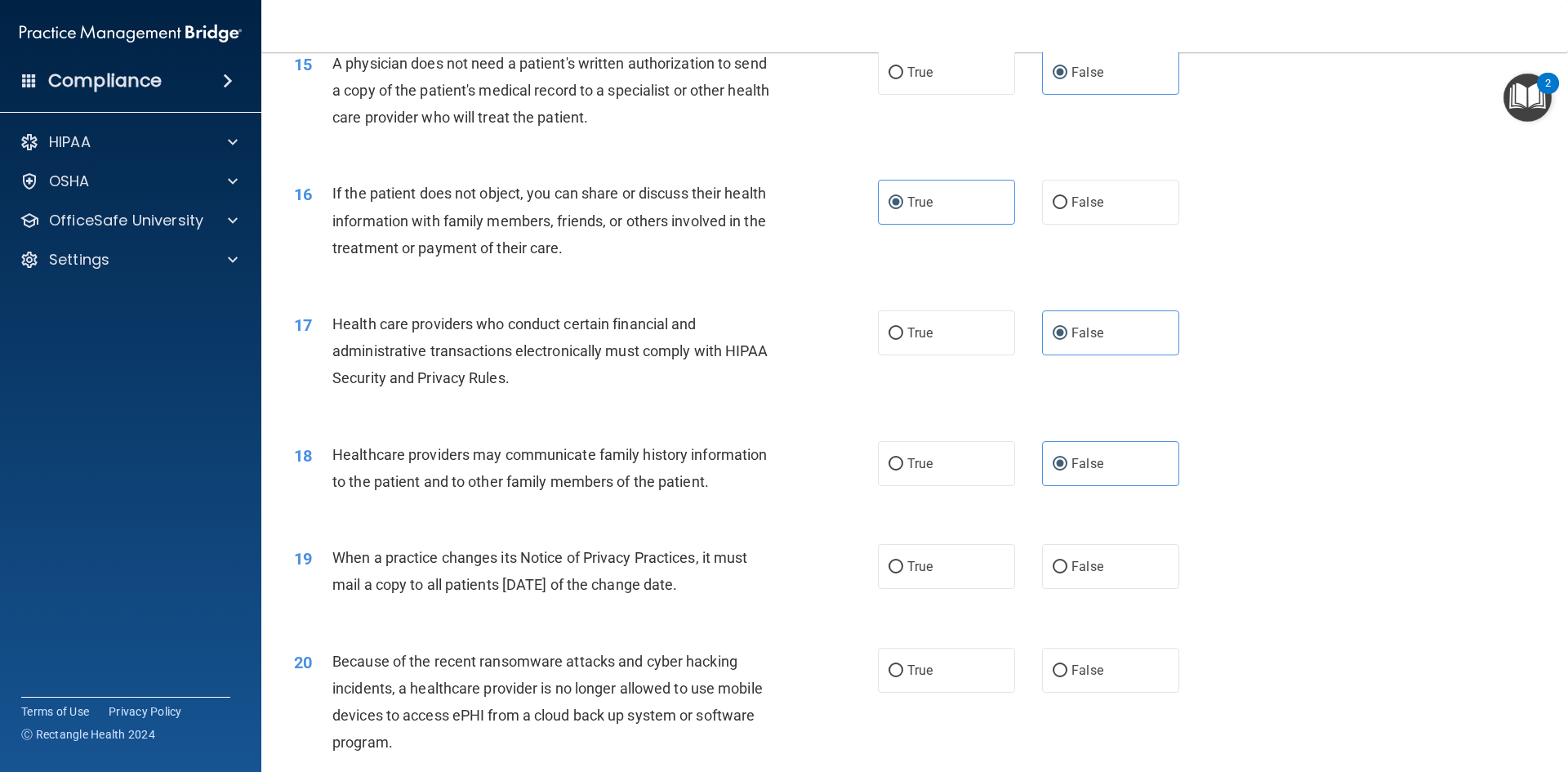
click at [957, 540] on div "19 When a practice changes its Notice of Privacy Practices, it must mail a copy…" at bounding box center [915, 575] width 1266 height 103
click at [954, 565] on label "True" at bounding box center [946, 566] width 137 height 45
click at [903, 565] on input "True" at bounding box center [896, 567] width 14 height 13
radio input "true"
click at [1096, 666] on label "False" at bounding box center [1110, 671] width 137 height 45
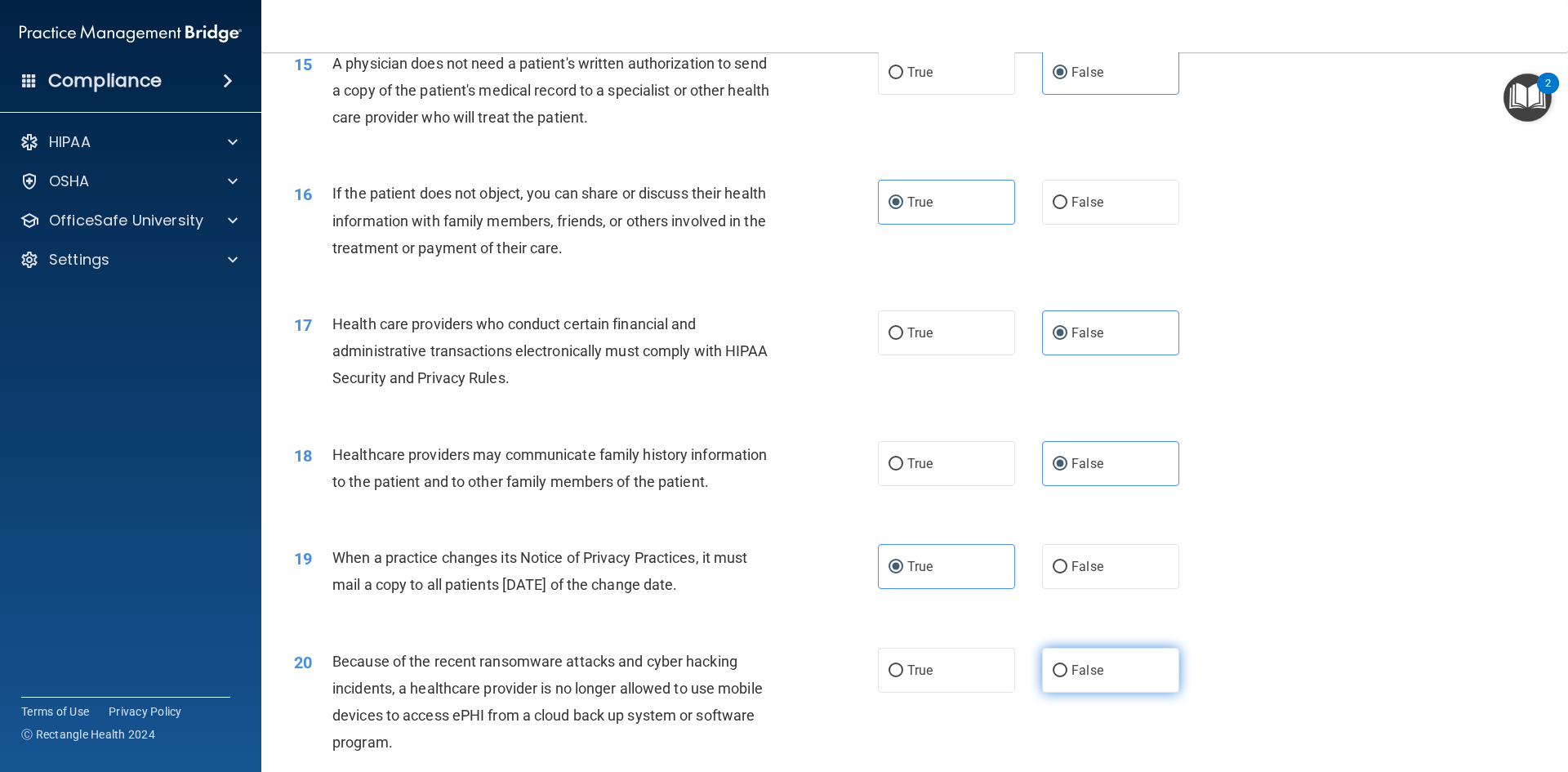
click at [1067, 666] on input "False" at bounding box center [1060, 671] width 14 height 13
radio input "true"
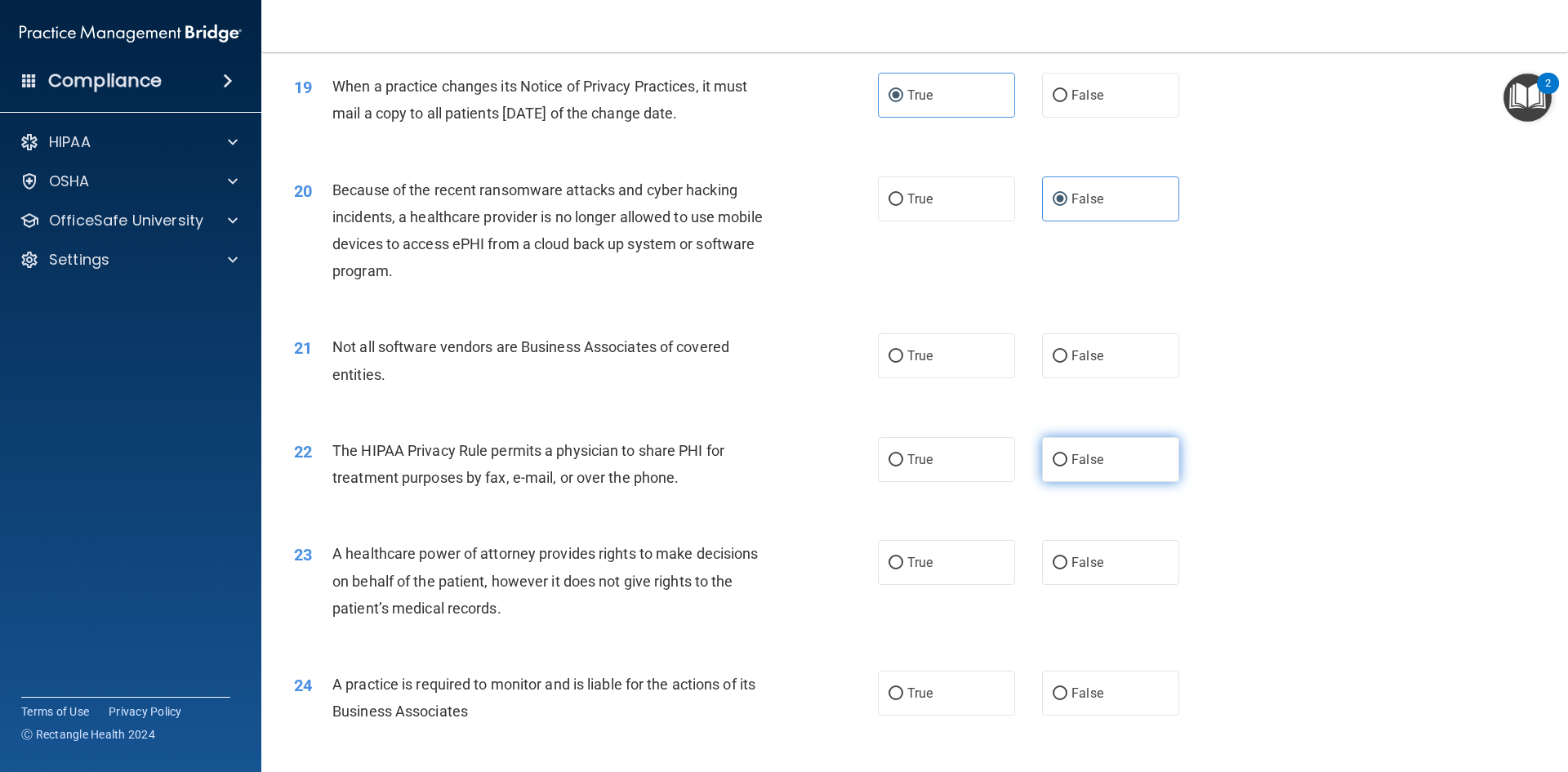
scroll to position [2451, 0]
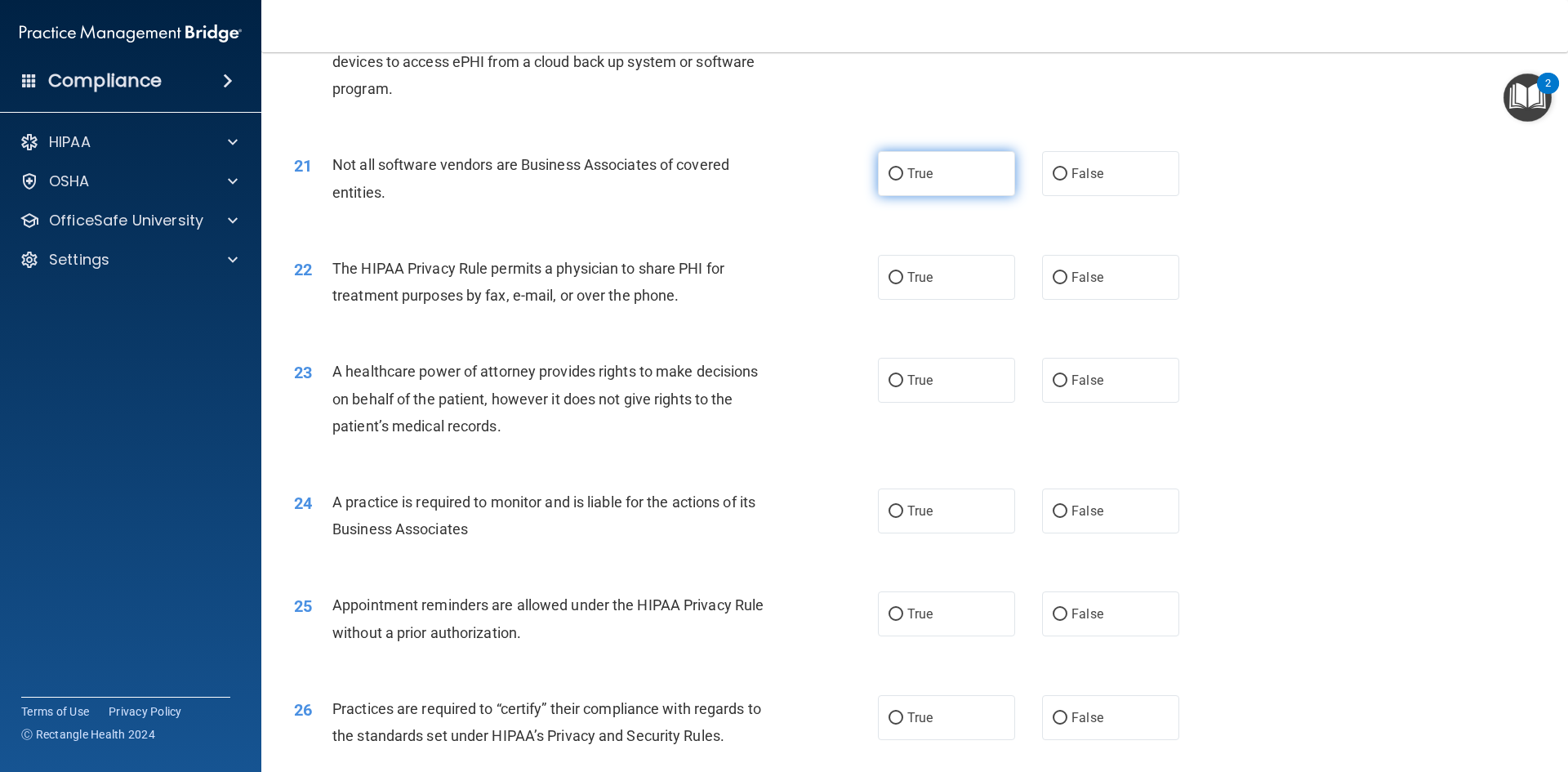
click at [949, 183] on label "True" at bounding box center [946, 173] width 137 height 45
click at [903, 180] on input "True" at bounding box center [896, 174] width 14 height 13
radio input "true"
click at [1084, 285] on label "False" at bounding box center [1110, 277] width 137 height 45
click at [1067, 285] on input "False" at bounding box center [1060, 278] width 14 height 13
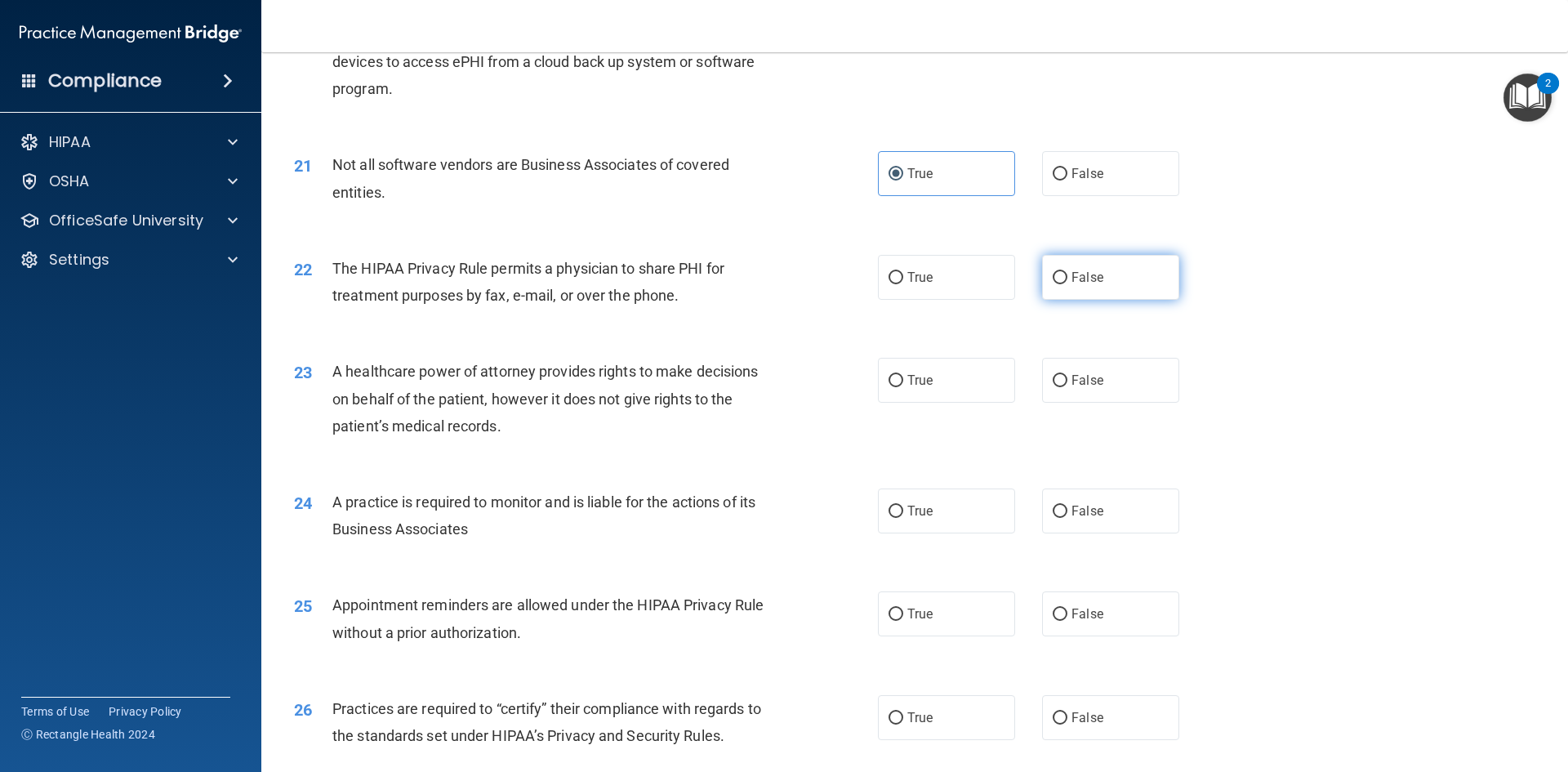
radio input "true"
click at [1108, 382] on label "False" at bounding box center [1110, 381] width 137 height 45
click at [1067, 382] on input "False" at bounding box center [1060, 382] width 14 height 13
radio input "true"
click at [957, 516] on label "True" at bounding box center [946, 511] width 137 height 45
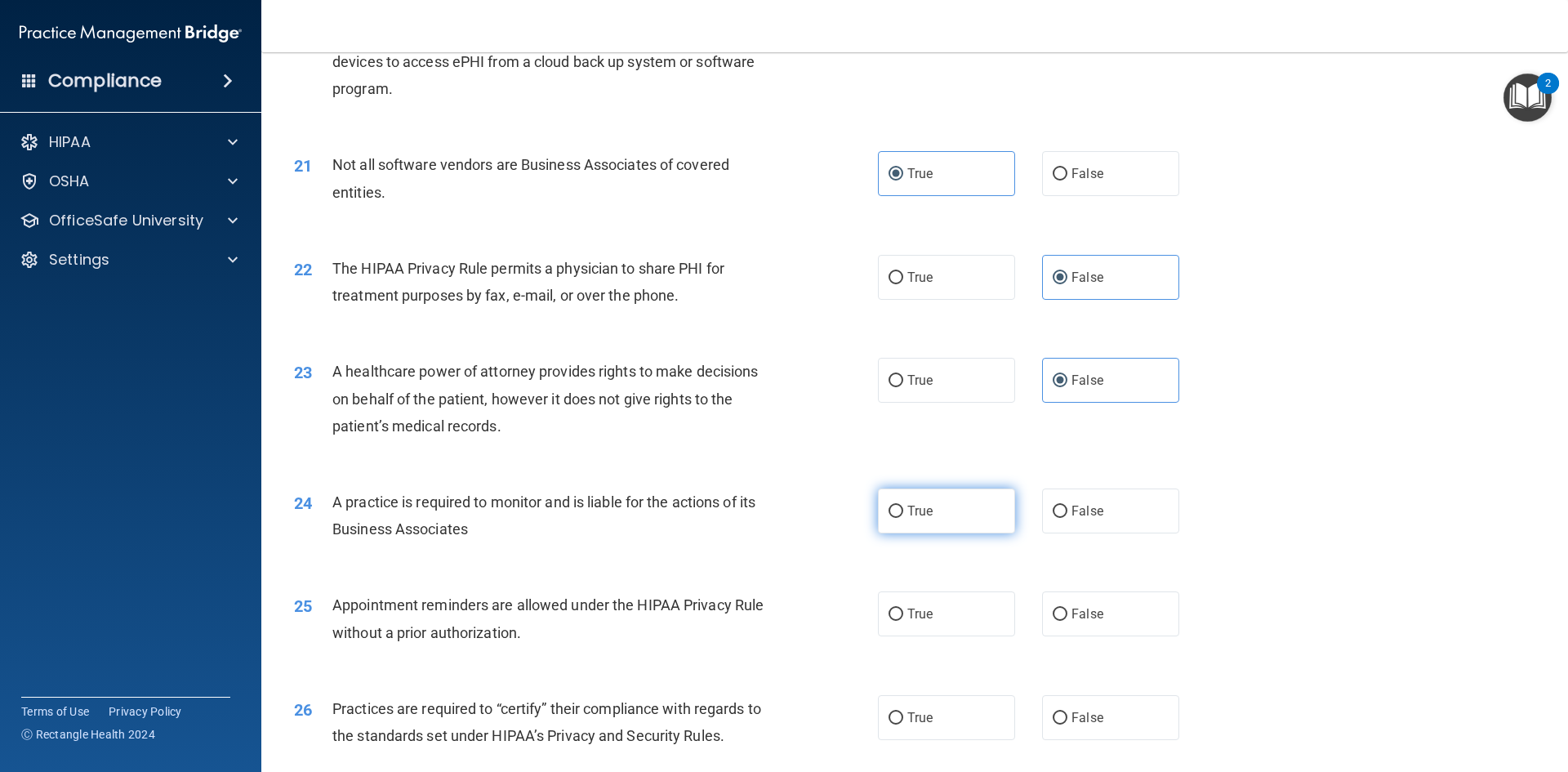
click at [903, 516] on input "True" at bounding box center [896, 512] width 14 height 13
radio input "true"
click at [921, 609] on span "True" at bounding box center [920, 613] width 25 height 15
click at [903, 609] on input "True" at bounding box center [896, 615] width 14 height 13
radio input "true"
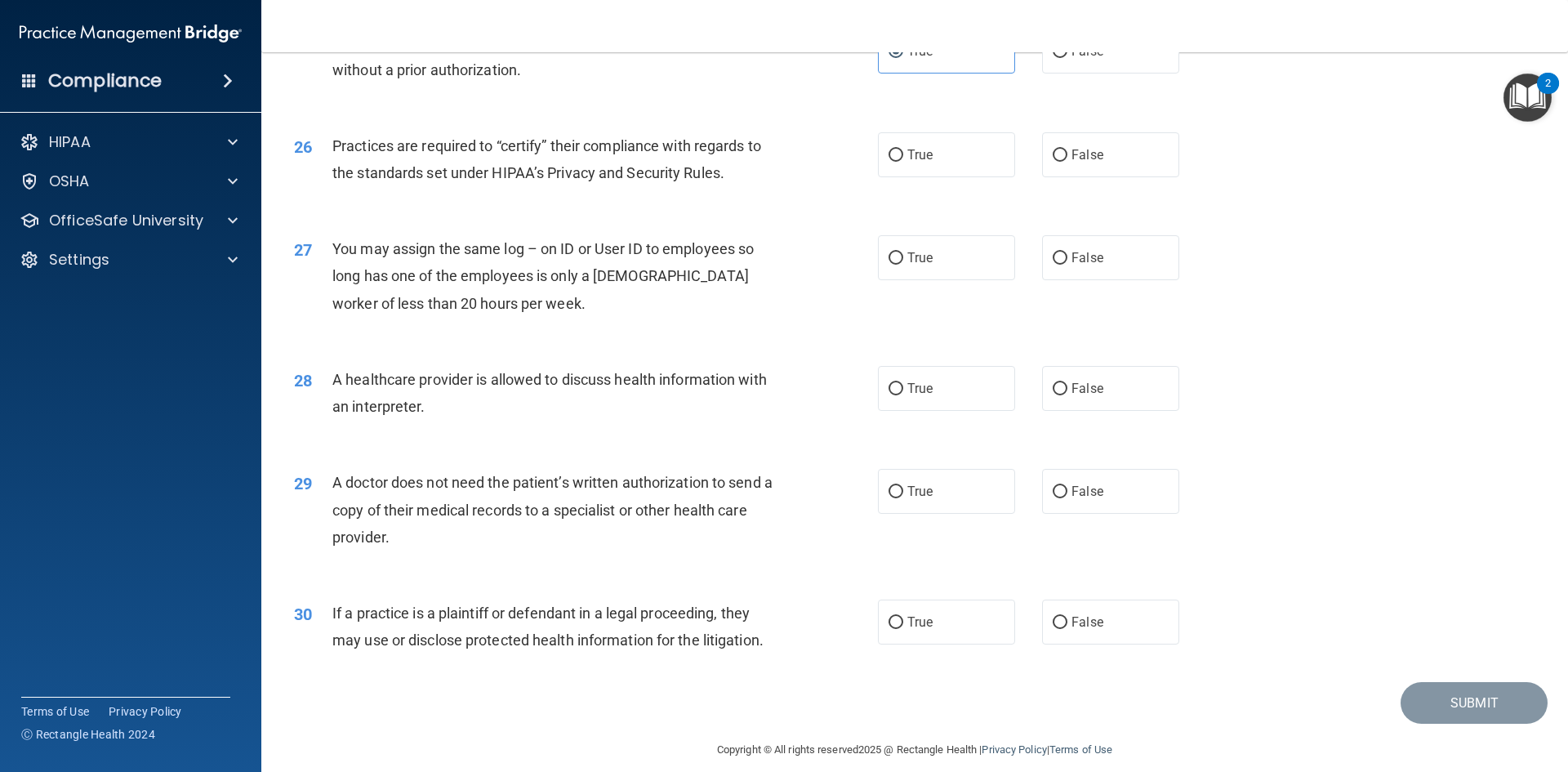
scroll to position [3022, 0]
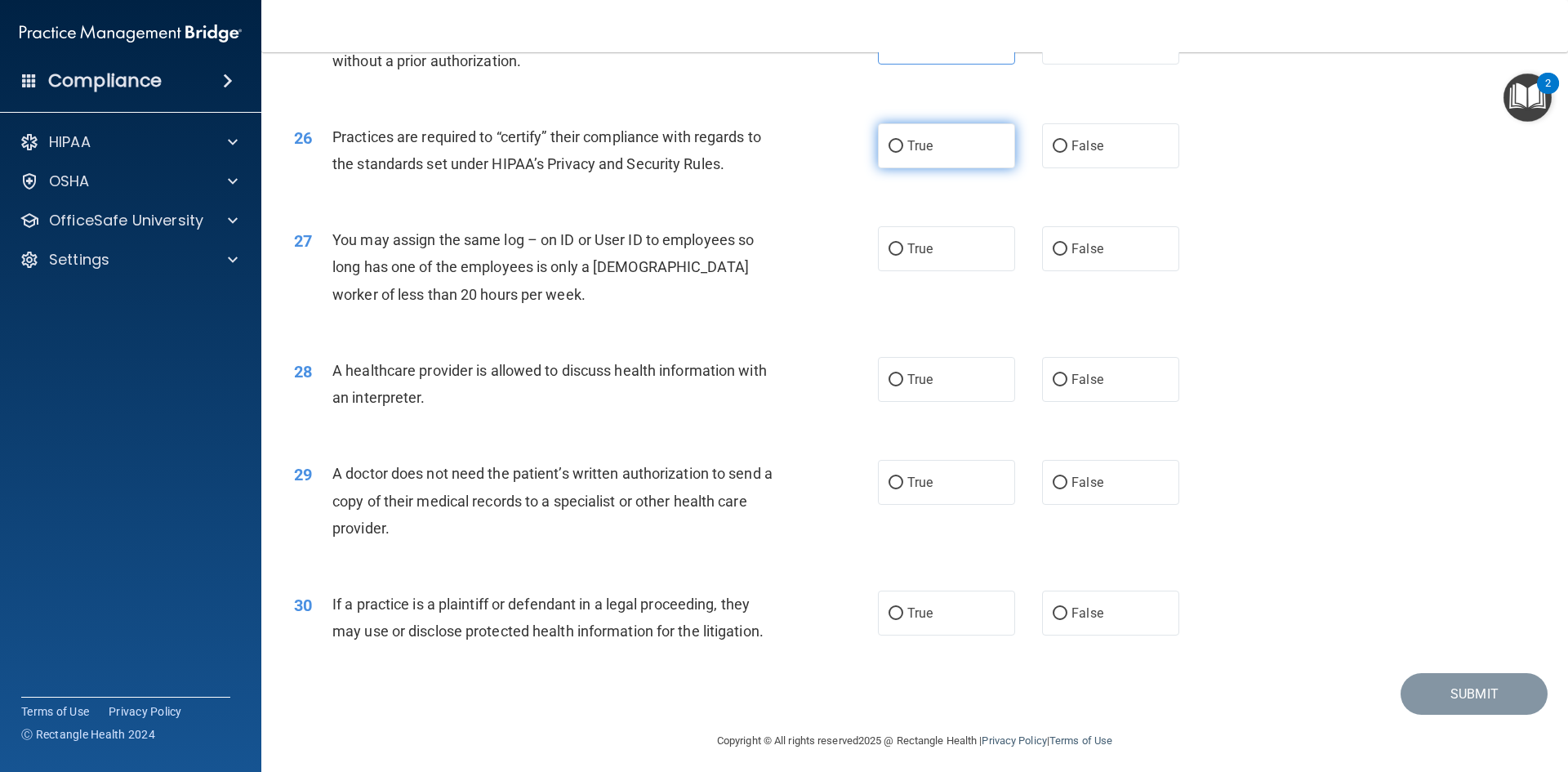
click at [944, 143] on label "True" at bounding box center [946, 145] width 137 height 45
click at [903, 143] on input "True" at bounding box center [896, 147] width 14 height 13
radio input "true"
drag, startPoint x: 1057, startPoint y: 250, endPoint x: 1060, endPoint y: 287, distance: 37.1
click at [1057, 250] on input "False" at bounding box center [1060, 250] width 14 height 13
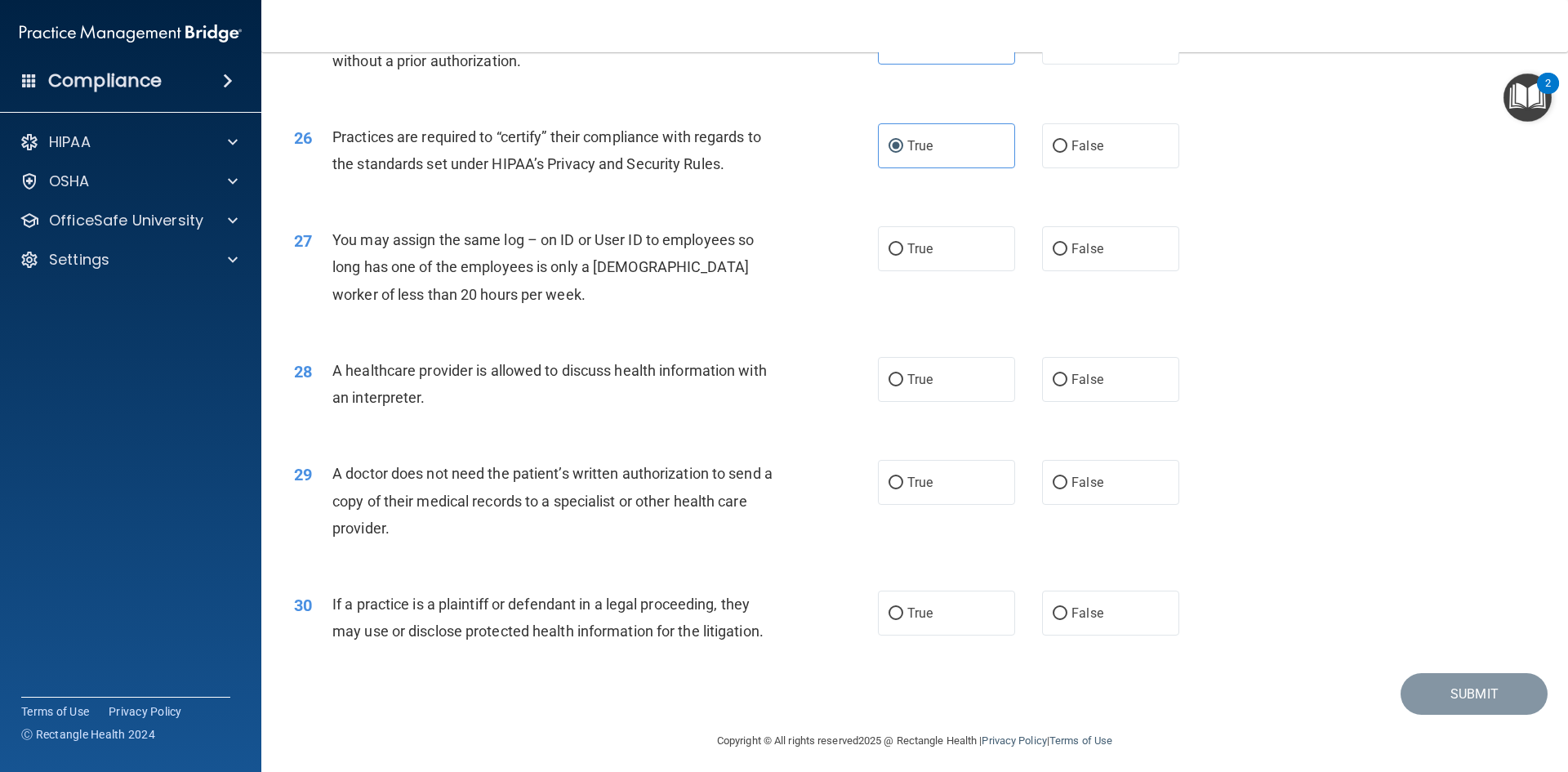
radio input "true"
click at [1080, 400] on label "False" at bounding box center [1110, 380] width 137 height 45
click at [1067, 386] on input "False" at bounding box center [1060, 381] width 14 height 13
radio input "true"
click at [1075, 382] on span "False" at bounding box center [1087, 379] width 31 height 15
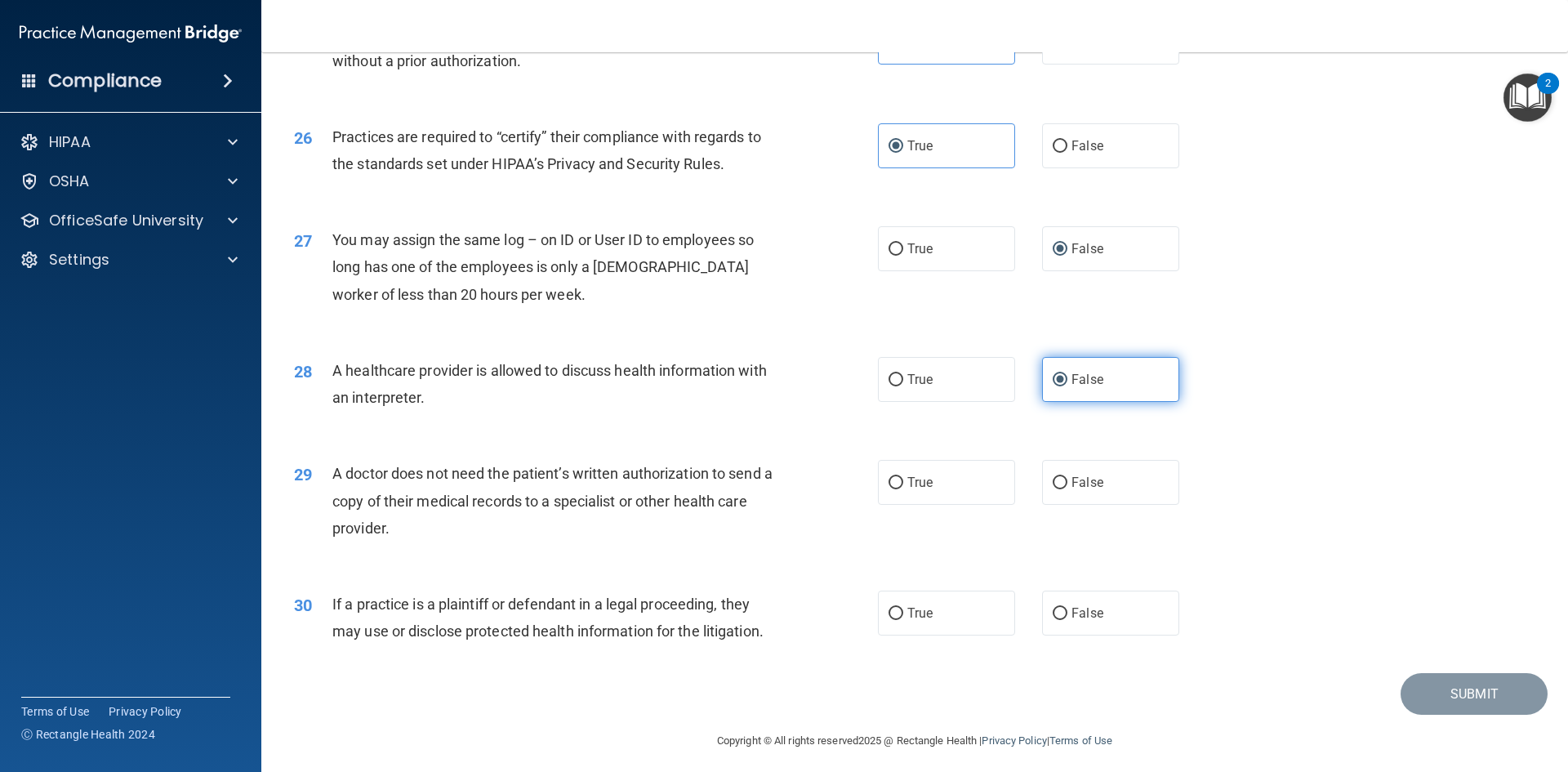
click at [1067, 382] on input "False" at bounding box center [1060, 381] width 14 height 13
click at [952, 467] on label "True" at bounding box center [946, 482] width 137 height 45
click at [903, 477] on input "True" at bounding box center [896, 483] width 14 height 13
radio input "true"
click at [1062, 624] on label "False" at bounding box center [1110, 613] width 137 height 45
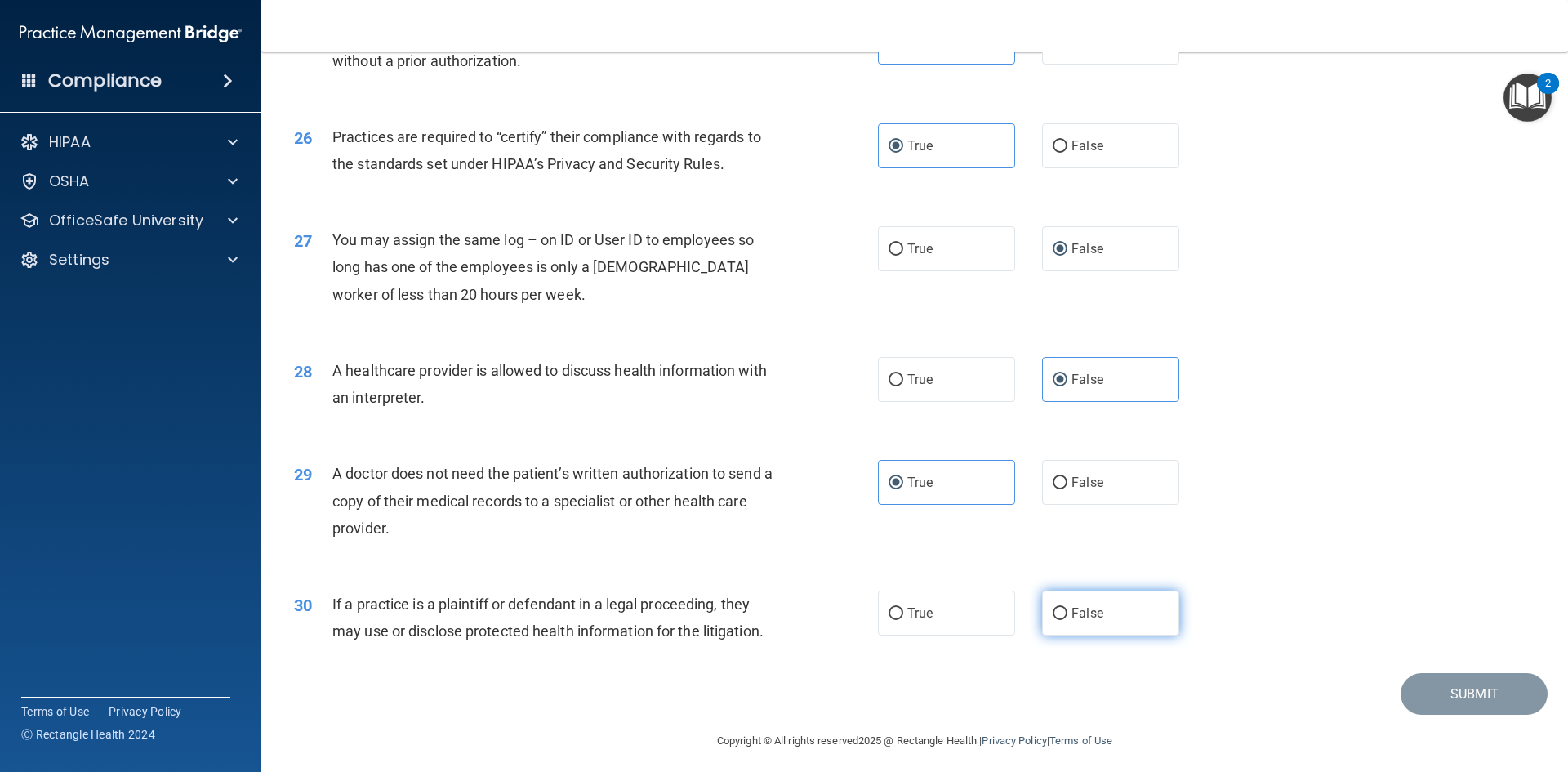
click at [1062, 620] on input "False" at bounding box center [1060, 614] width 14 height 13
radio input "true"
click at [1108, 467] on label "False" at bounding box center [1110, 482] width 137 height 45
click at [1067, 477] on input "False" at bounding box center [1060, 483] width 14 height 13
radio input "true"
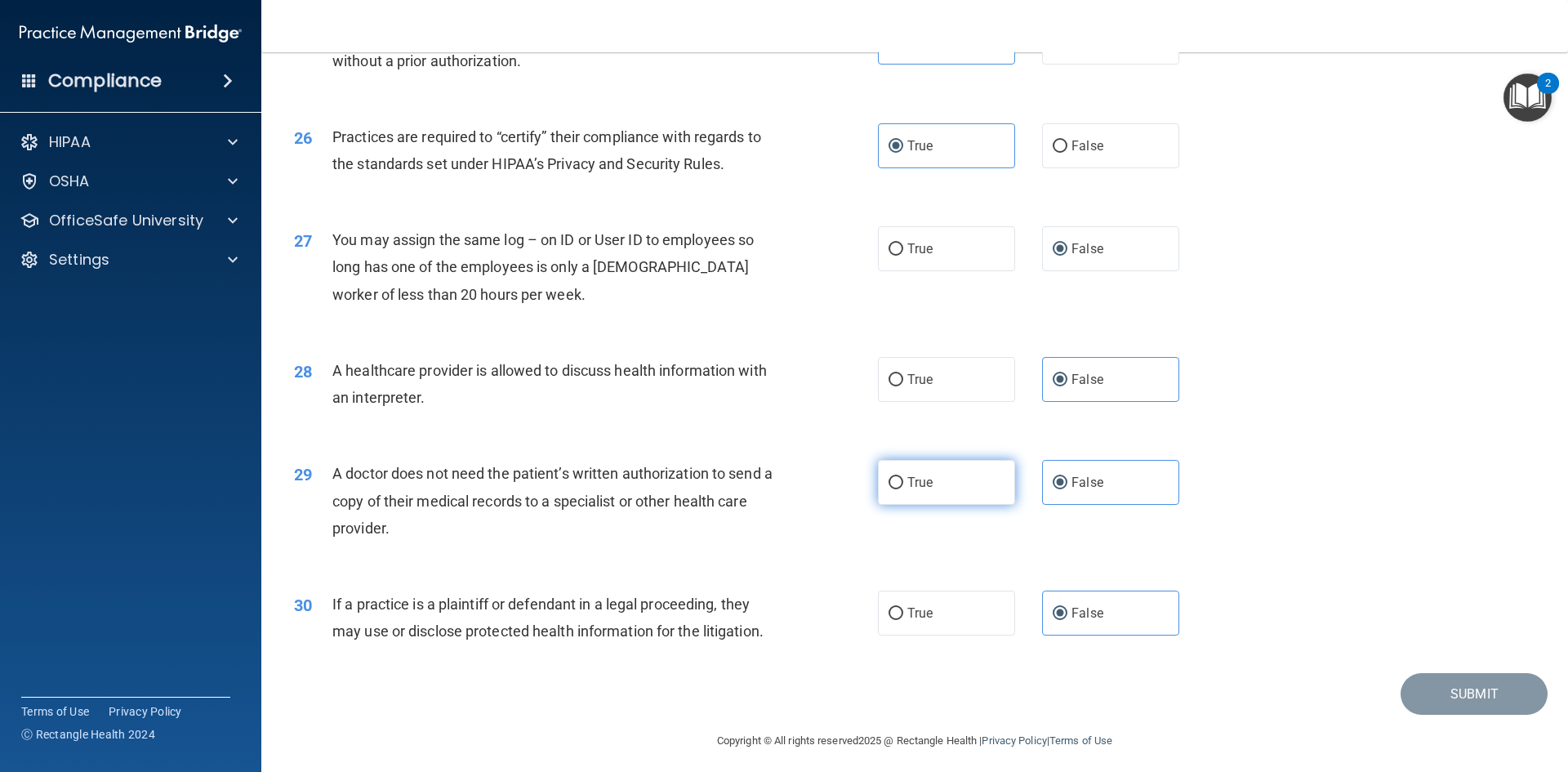
click at [977, 490] on label "True" at bounding box center [946, 482] width 137 height 45
click at [903, 489] on input "True" at bounding box center [896, 483] width 14 height 13
radio input "true"
radio input "false"
click at [1418, 671] on div "30 If a practice is a plaintiff or defendant in a legal proceeding, they may us…" at bounding box center [915, 621] width 1266 height 103
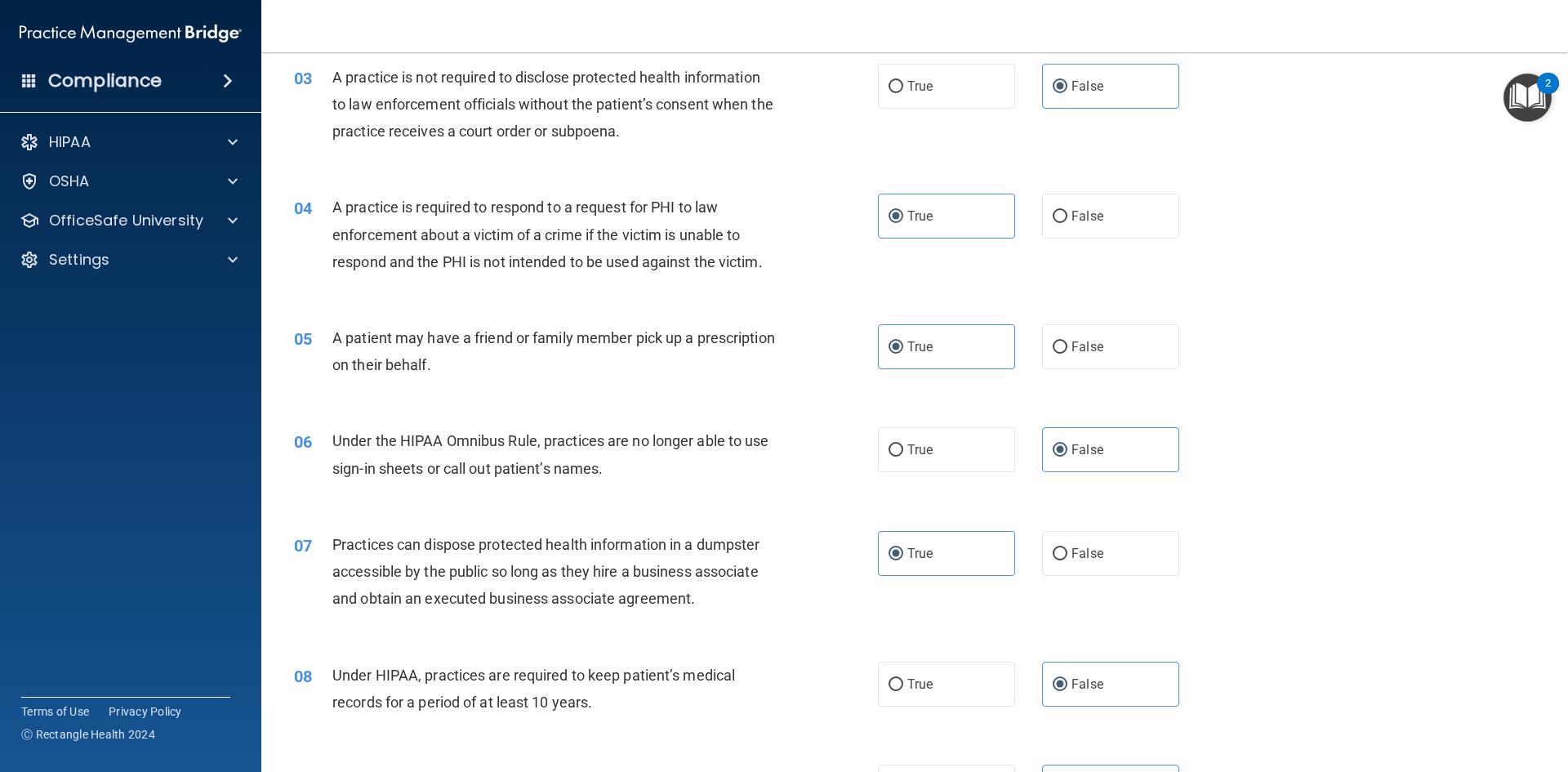
scroll to position [0, 0]
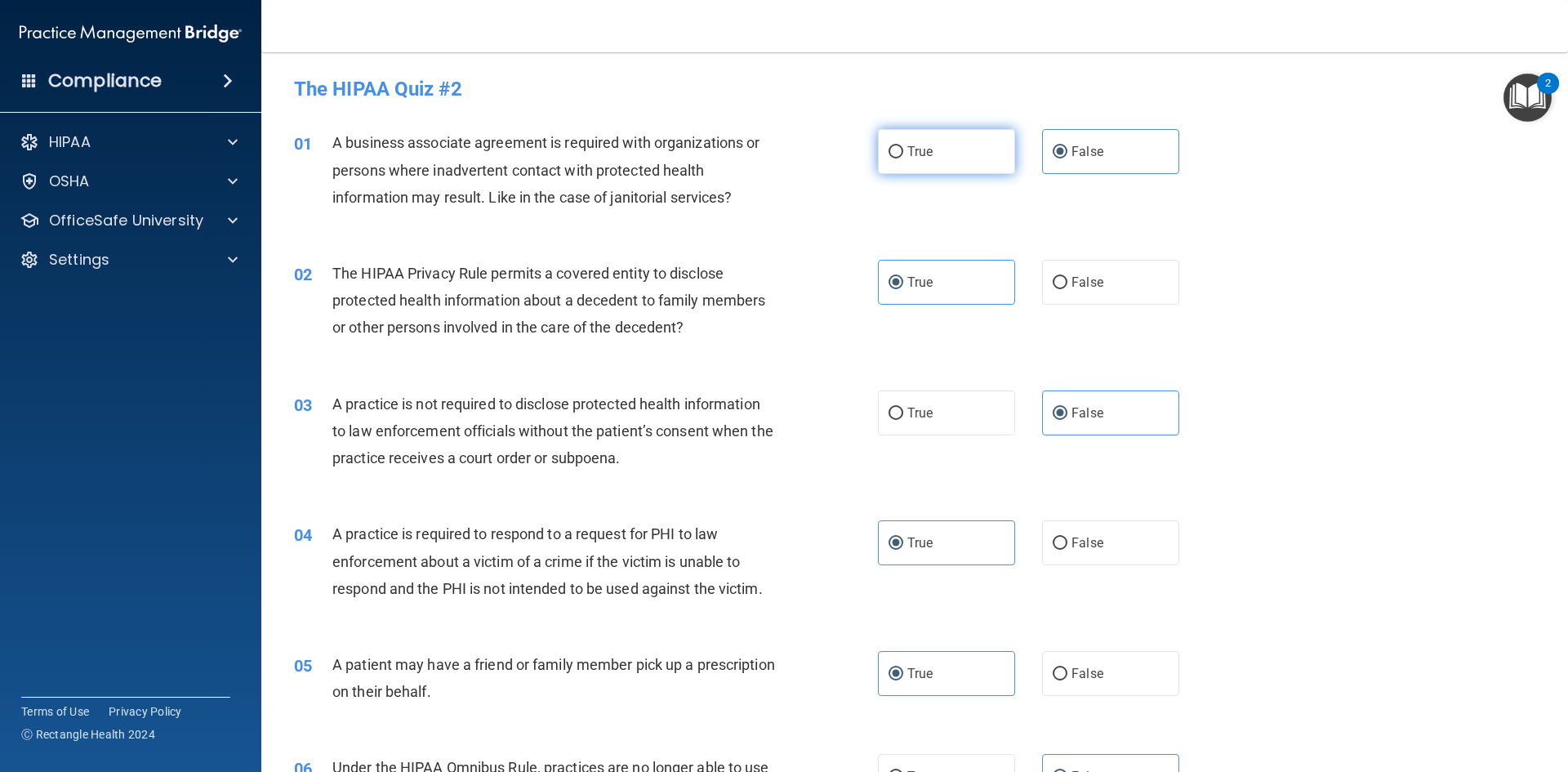
click at [945, 154] on label "True" at bounding box center [946, 152] width 137 height 45
click at [903, 154] on input "True" at bounding box center [896, 153] width 14 height 13
radio input "true"
drag, startPoint x: 1070, startPoint y: 146, endPoint x: 1091, endPoint y: 178, distance: 38.3
click at [1072, 146] on span "False" at bounding box center [1087, 151] width 31 height 15
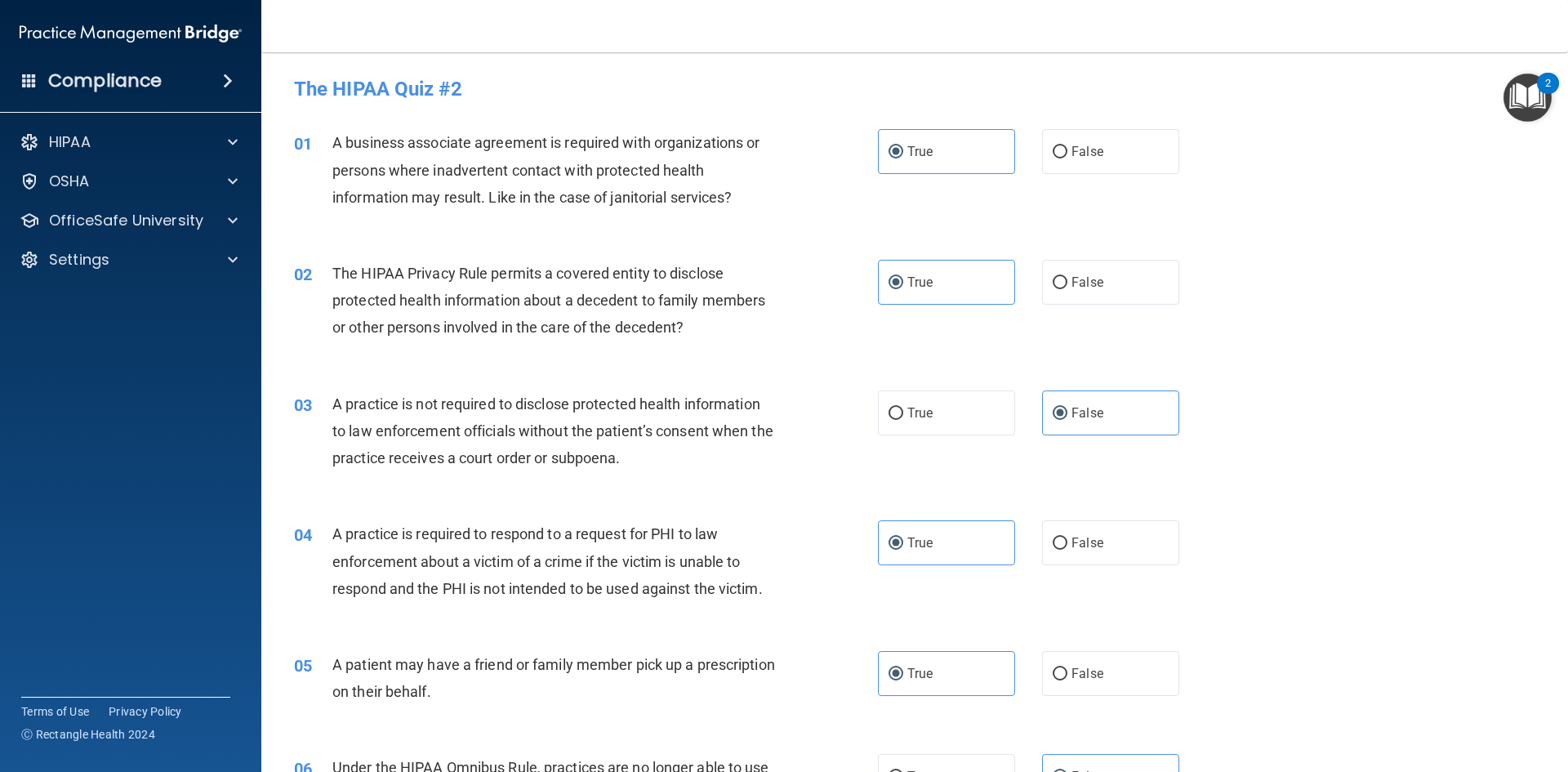
click at [1067, 146] on input "False" at bounding box center [1060, 153] width 14 height 13
radio input "true"
radio input "false"
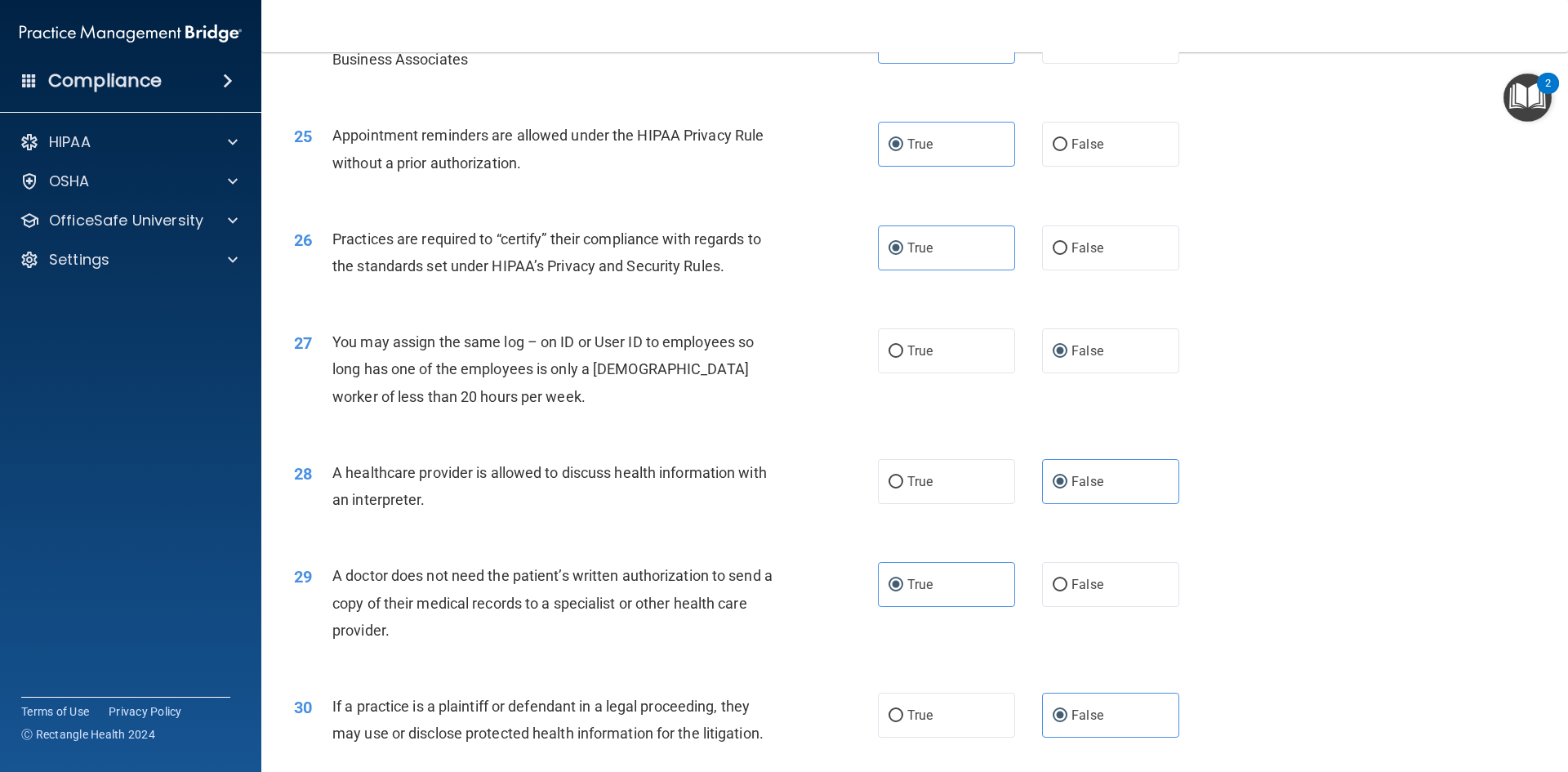
scroll to position [3031, 0]
